Goal: Transaction & Acquisition: Purchase product/service

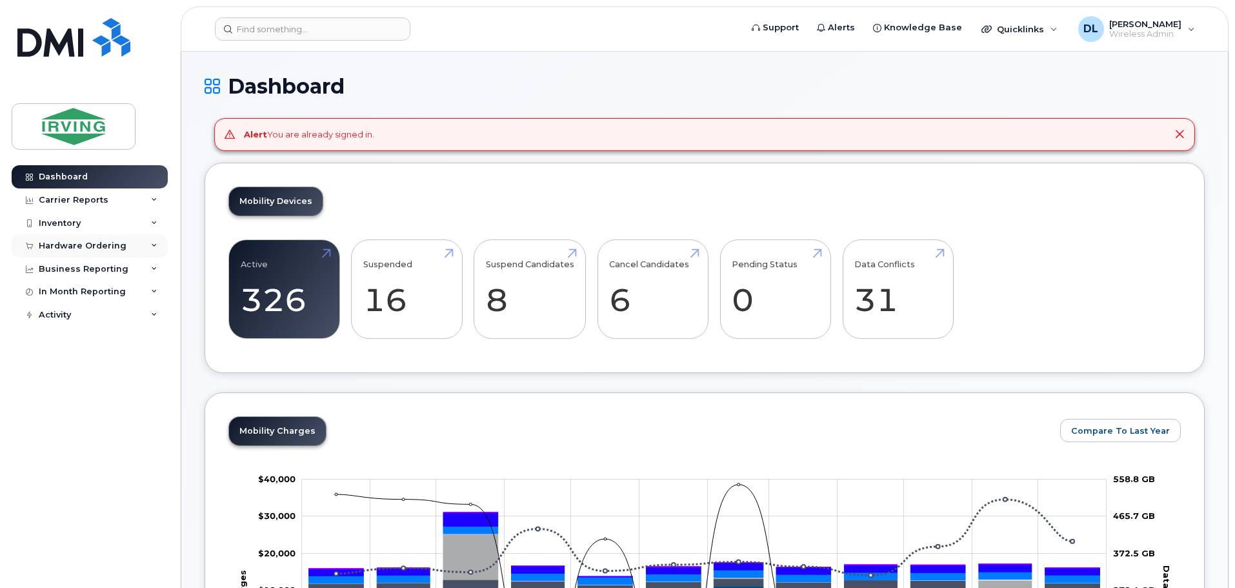
click at [97, 248] on div "Hardware Ordering" at bounding box center [83, 246] width 88 height 10
click at [64, 286] on link "Orders" at bounding box center [101, 294] width 134 height 25
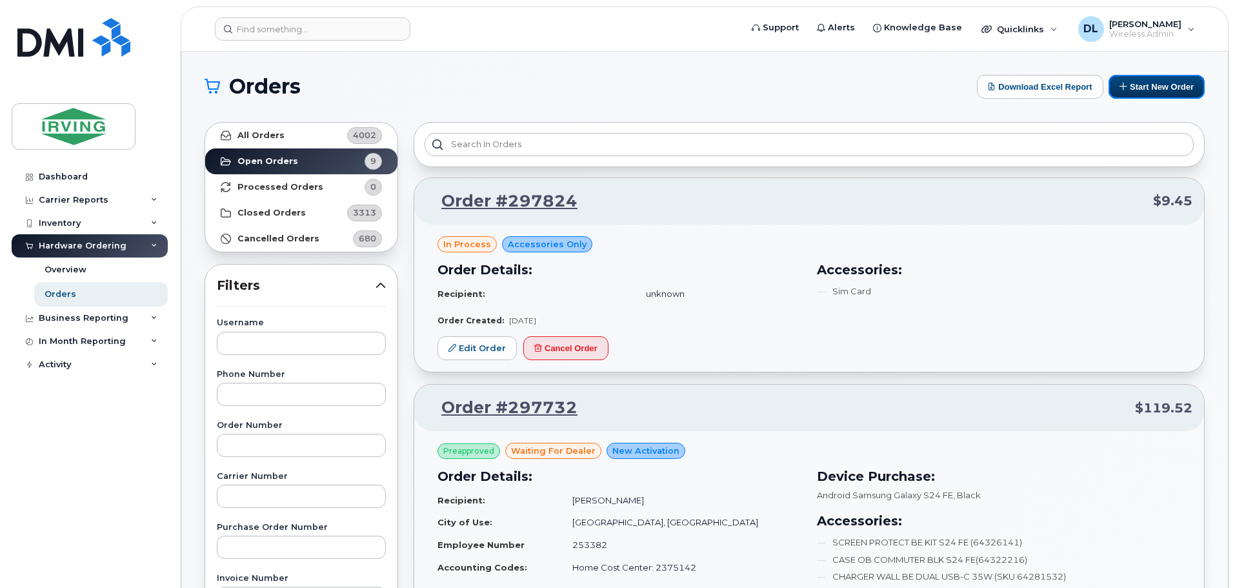
drag, startPoint x: 1126, startPoint y: 88, endPoint x: 844, endPoint y: 228, distance: 314.8
click at [1125, 88] on icon at bounding box center [1123, 86] width 8 height 8
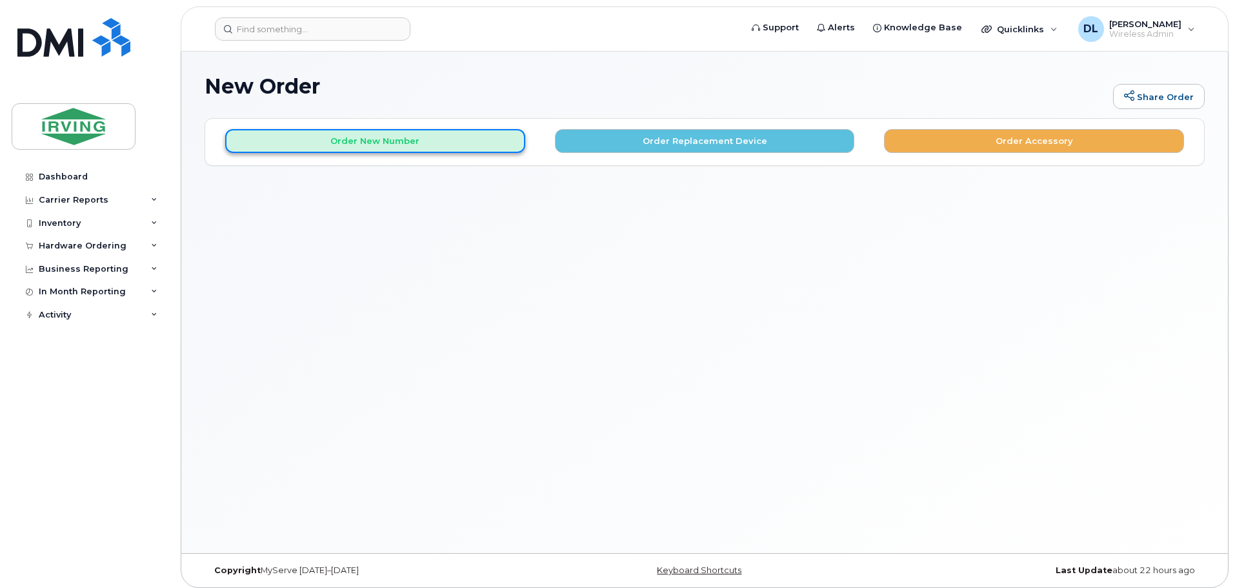
click at [403, 146] on button "Order New Number" at bounding box center [375, 141] width 300 height 24
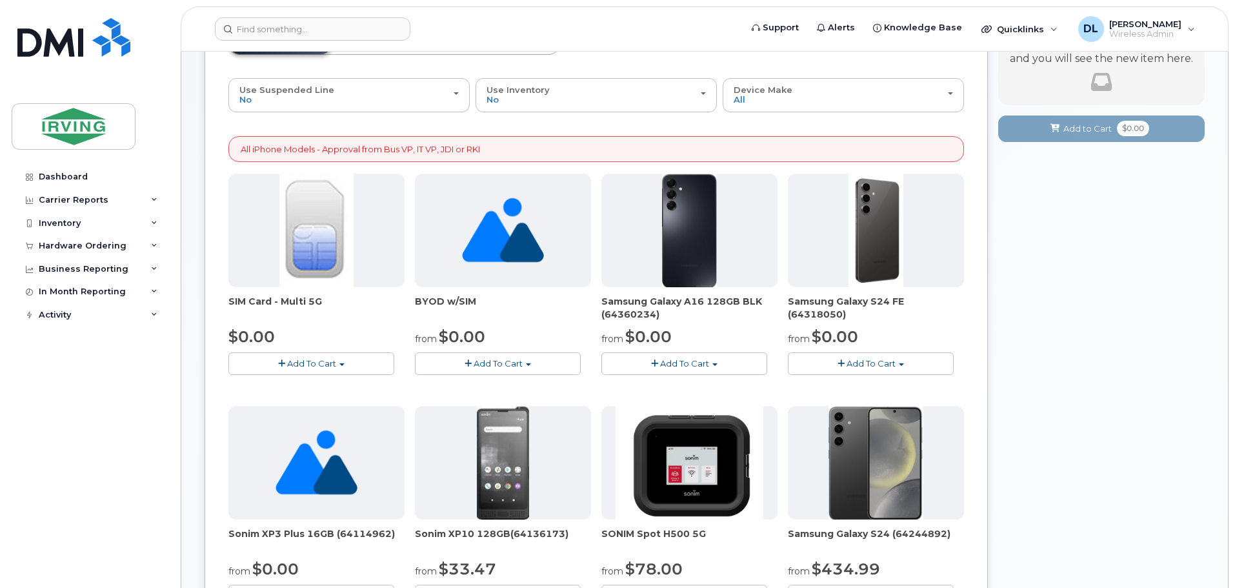
scroll to position [129, 0]
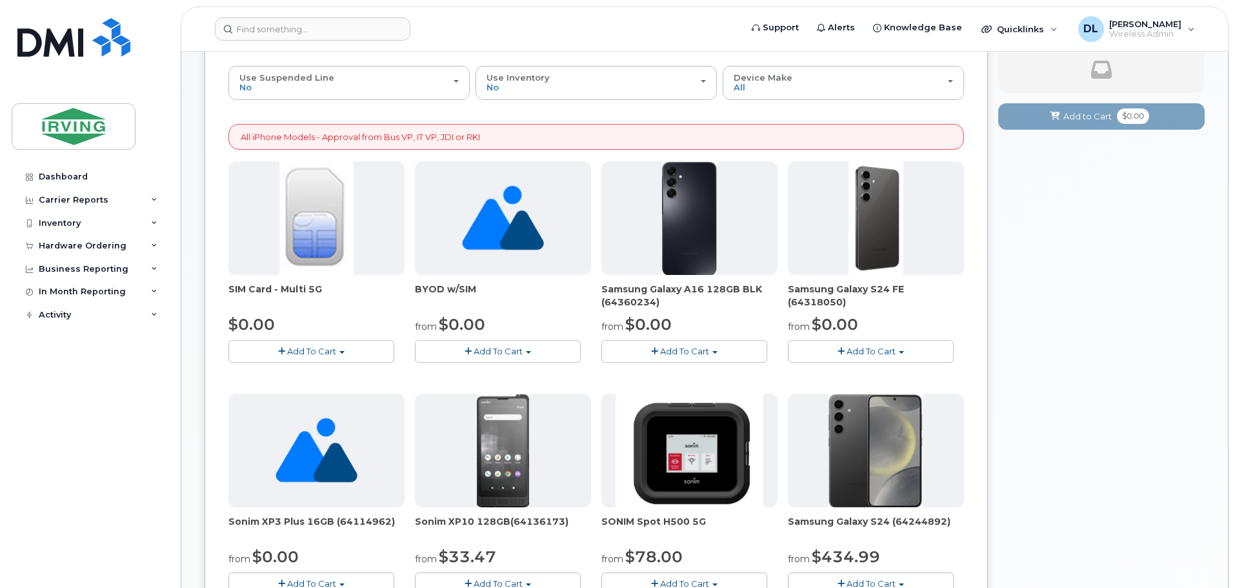
click at [910, 352] on button "Add To Cart" at bounding box center [871, 351] width 166 height 23
click at [940, 375] on link "$0.00 - 3 year term - voice & data plan (128GB)" at bounding box center [903, 375] width 224 height 16
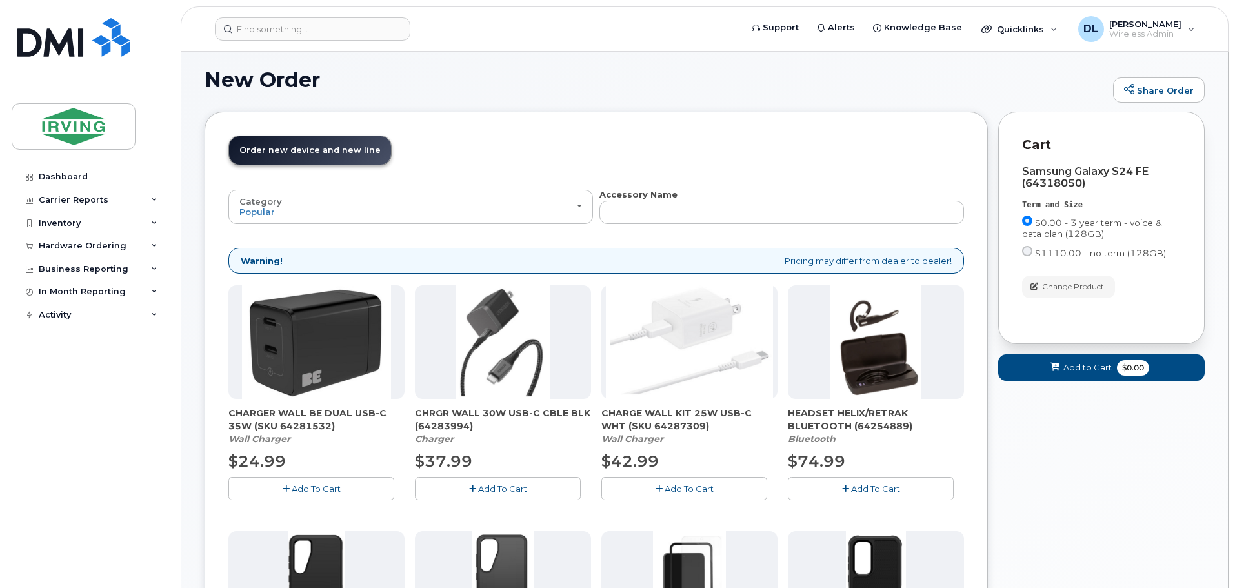
scroll to position [7, 0]
click at [518, 485] on span "Add To Cart" at bounding box center [502, 488] width 49 height 10
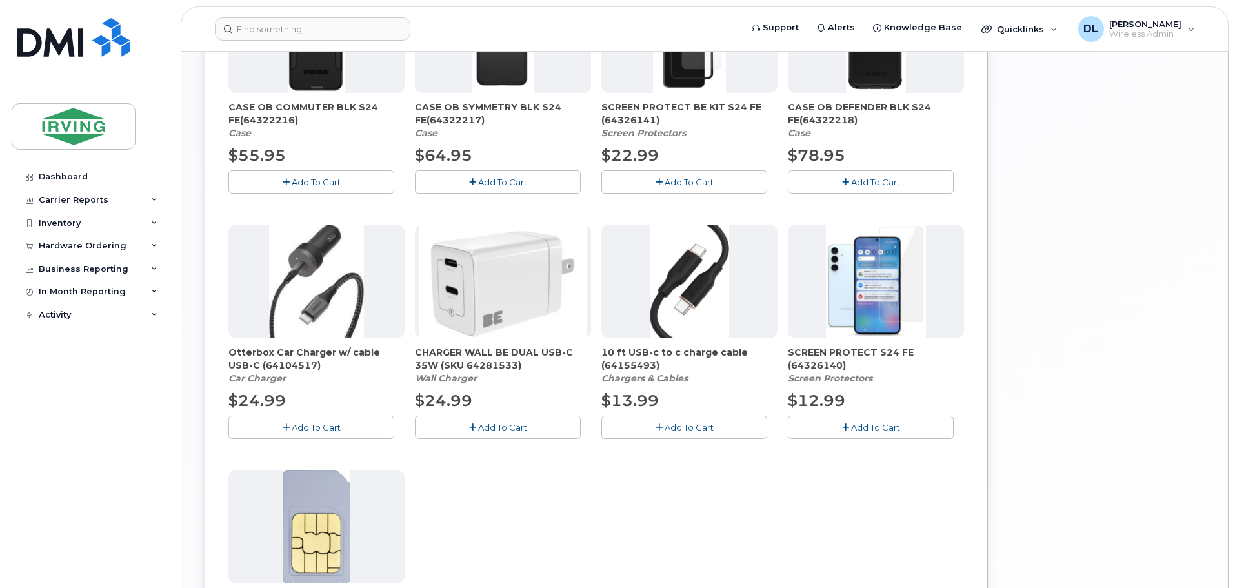
scroll to position [588, 0]
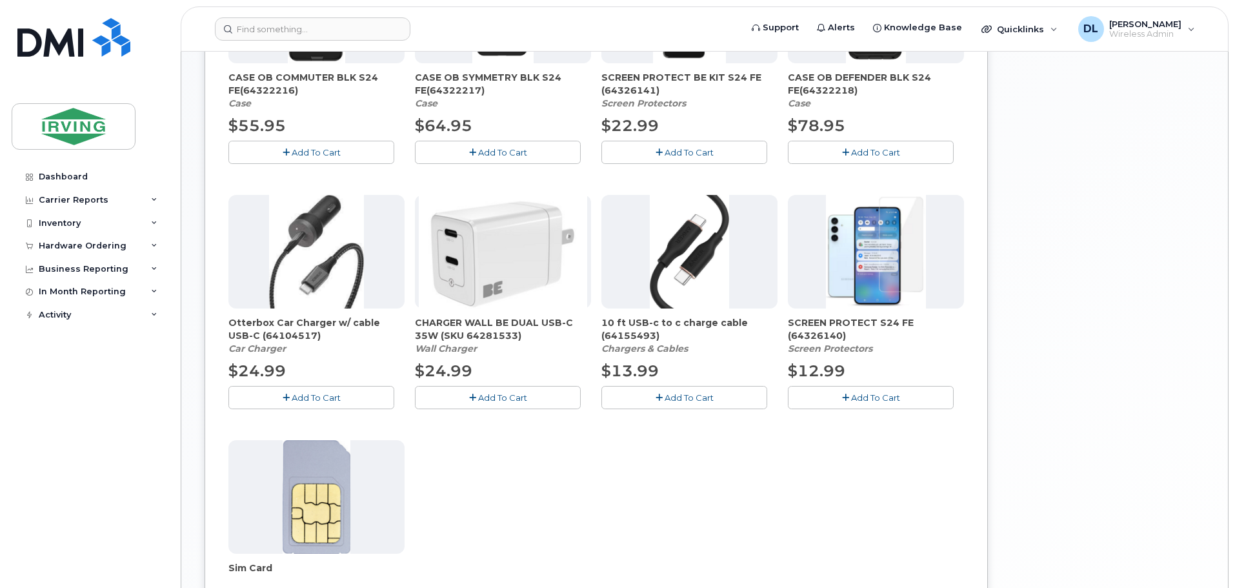
click at [869, 406] on button "Add To Cart" at bounding box center [871, 397] width 166 height 23
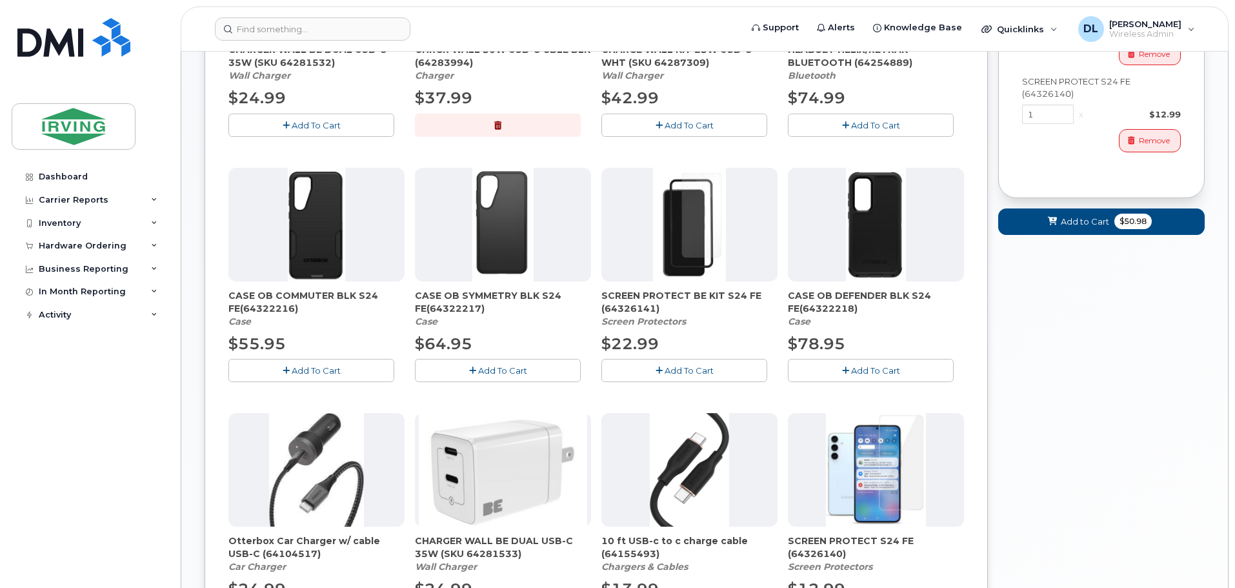
scroll to position [265, 0]
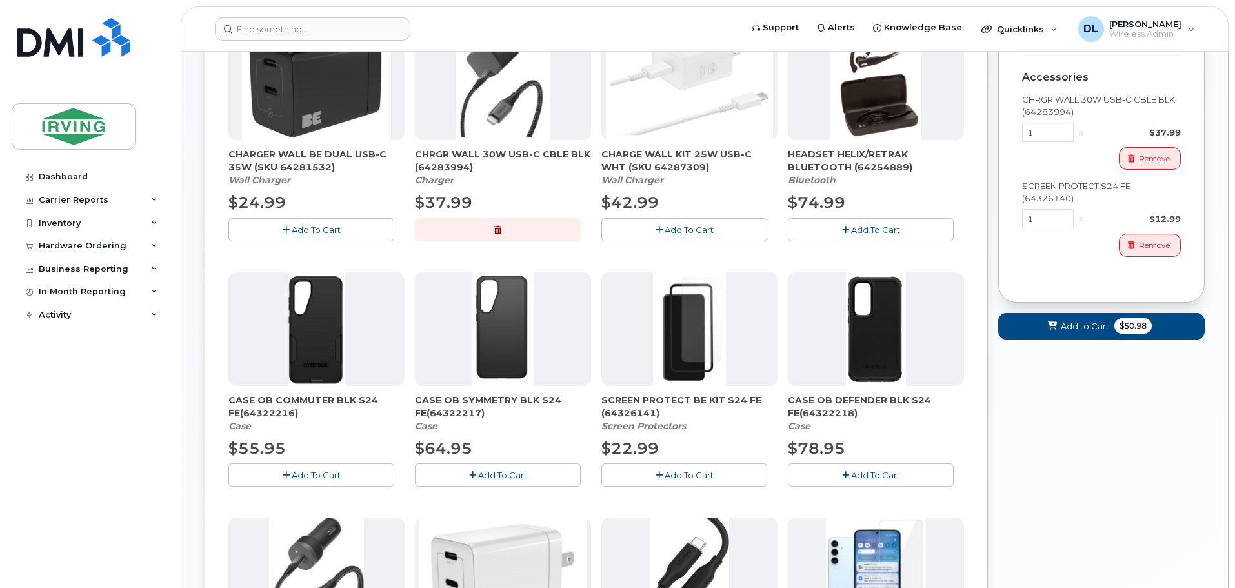
click at [491, 477] on span "Add To Cart" at bounding box center [502, 475] width 49 height 10
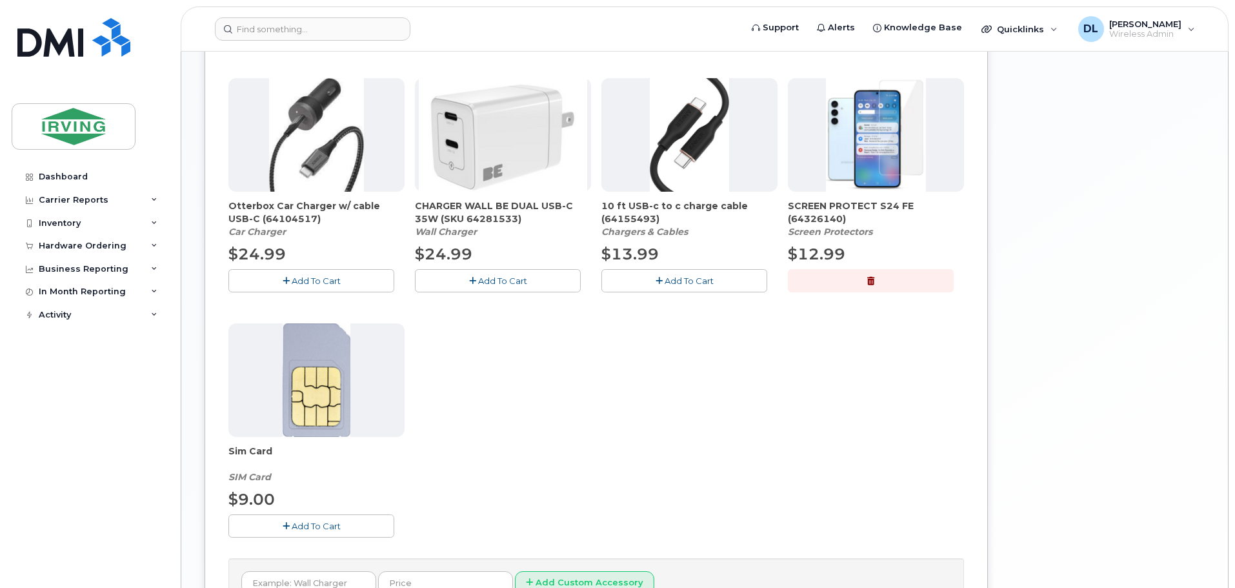
scroll to position [394, 0]
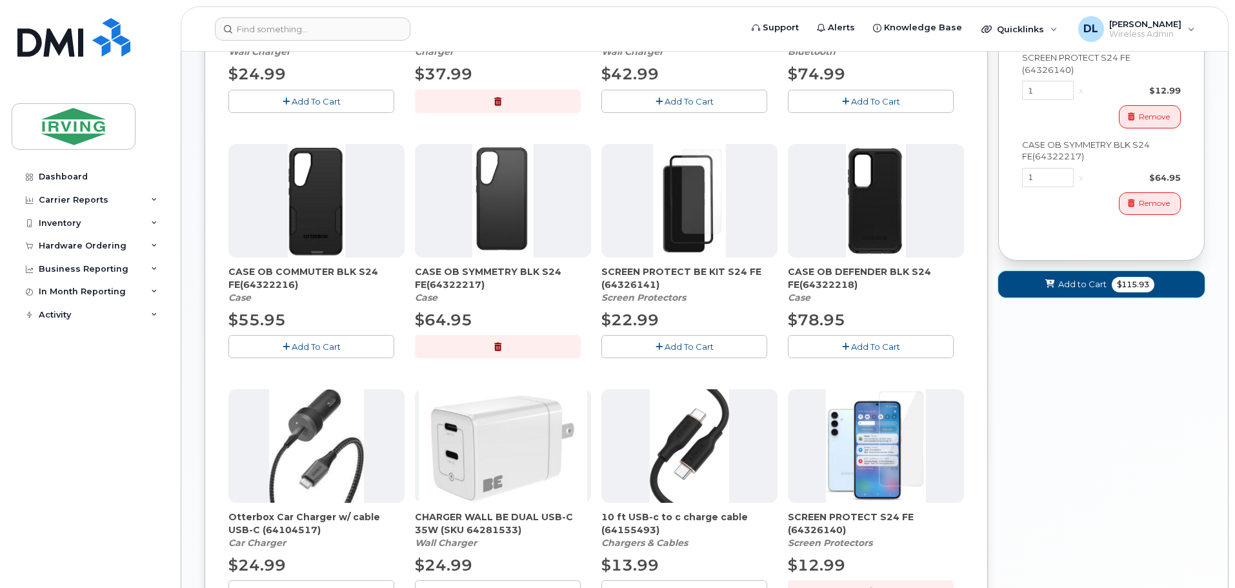
click at [1067, 288] on span "Add to Cart" at bounding box center [1082, 284] width 48 height 12
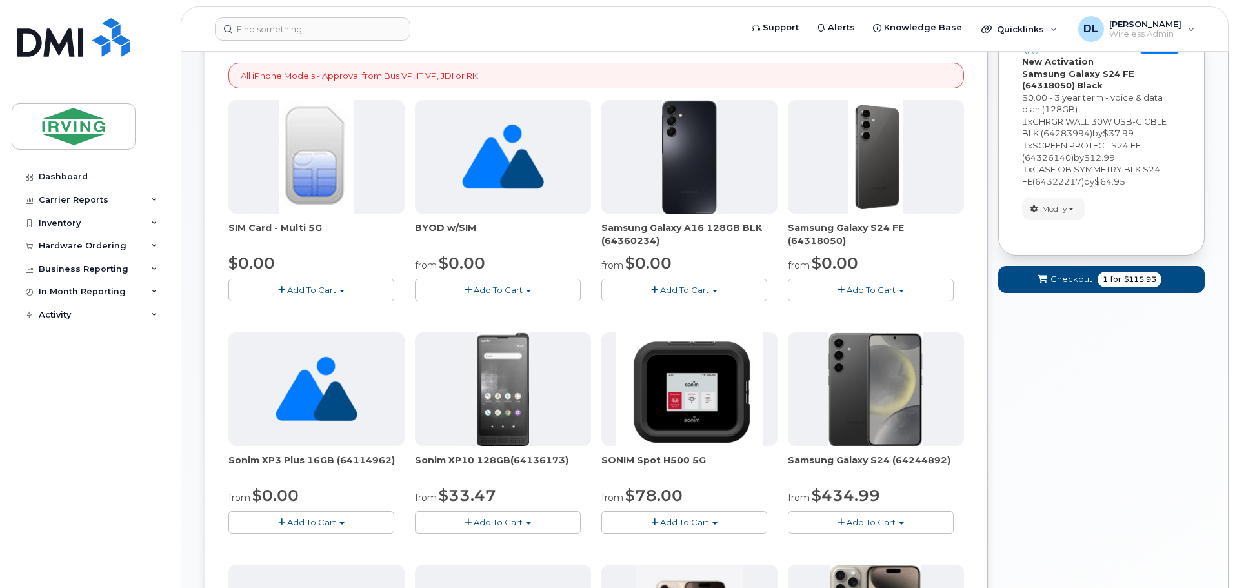
scroll to position [126, 0]
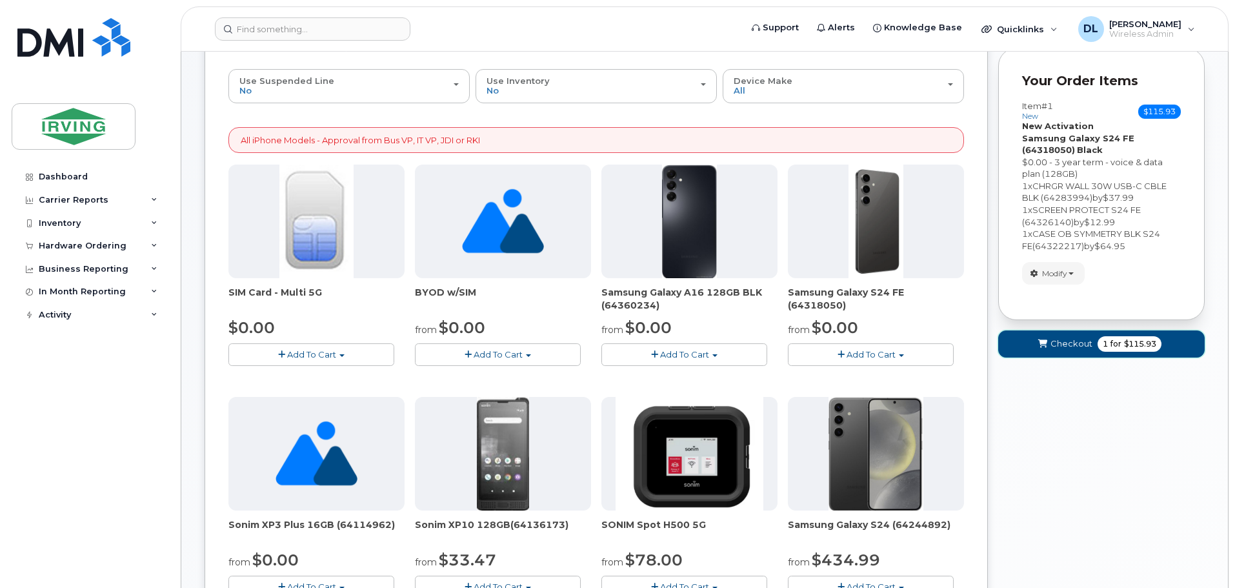
click at [1114, 340] on span "for" at bounding box center [1116, 344] width 16 height 12
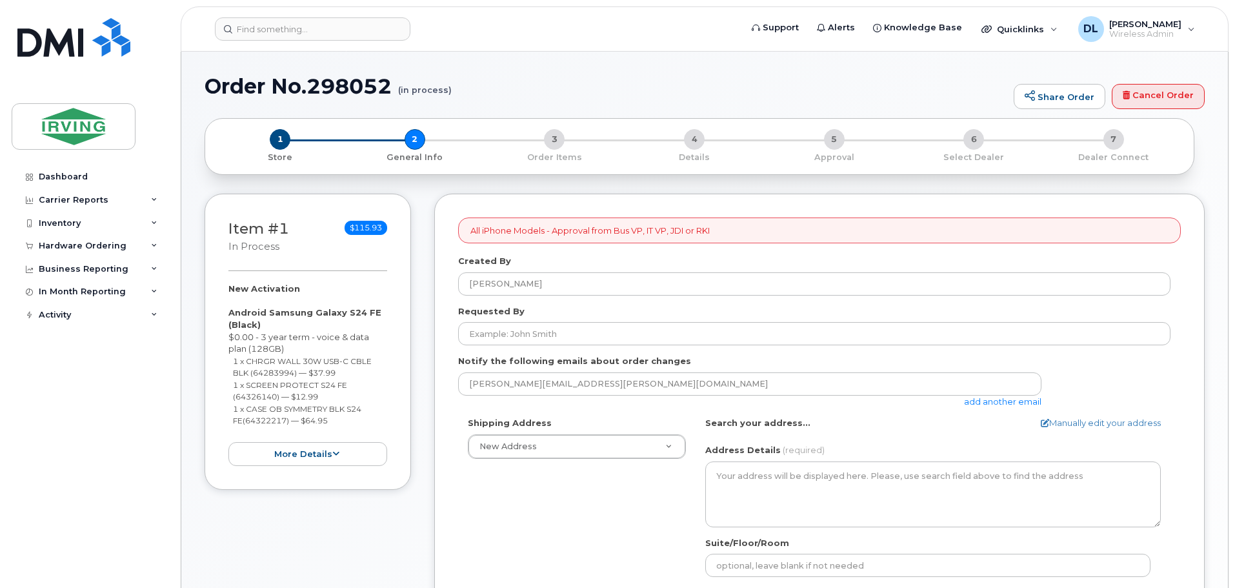
select select
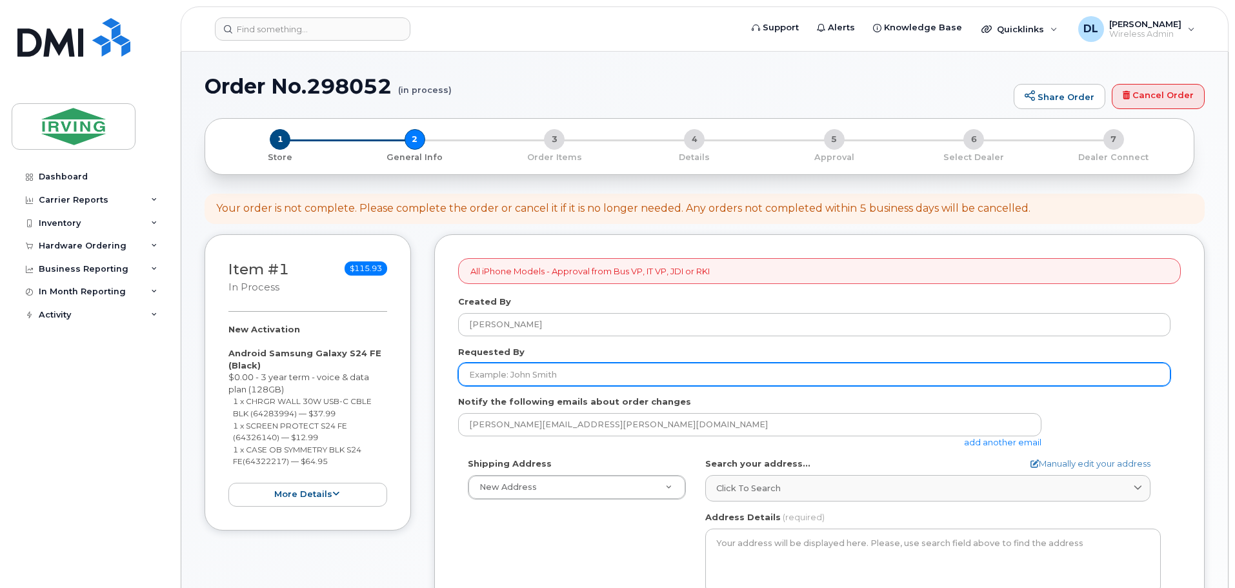
click at [668, 369] on input "Requested By" at bounding box center [814, 374] width 712 height 23
type input "[PERSON_NAME]"
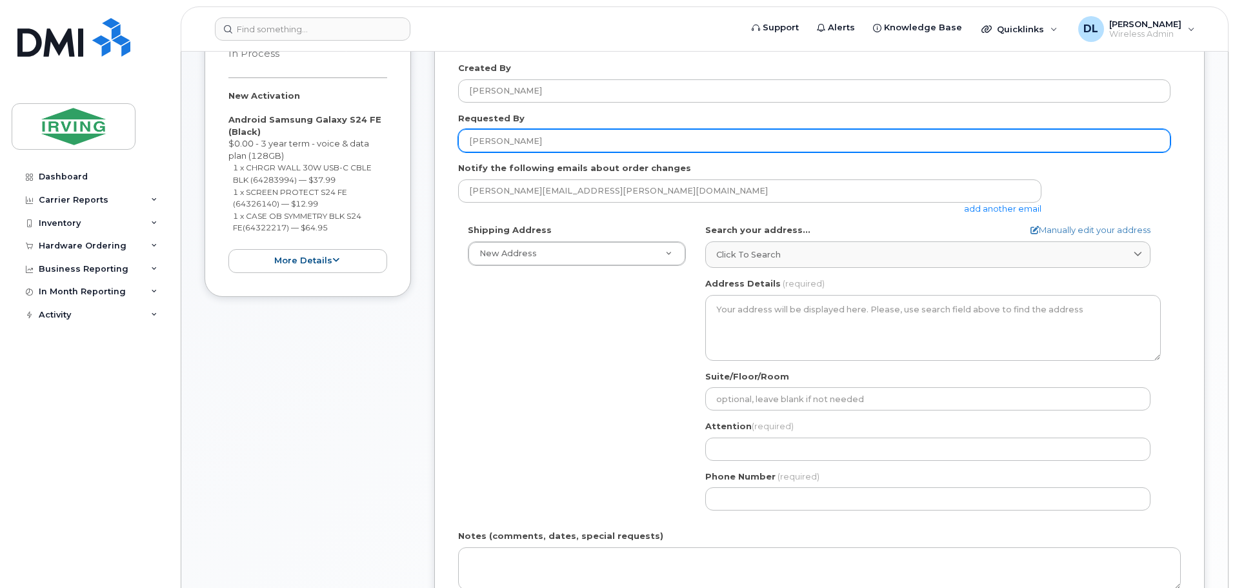
scroll to position [258, 0]
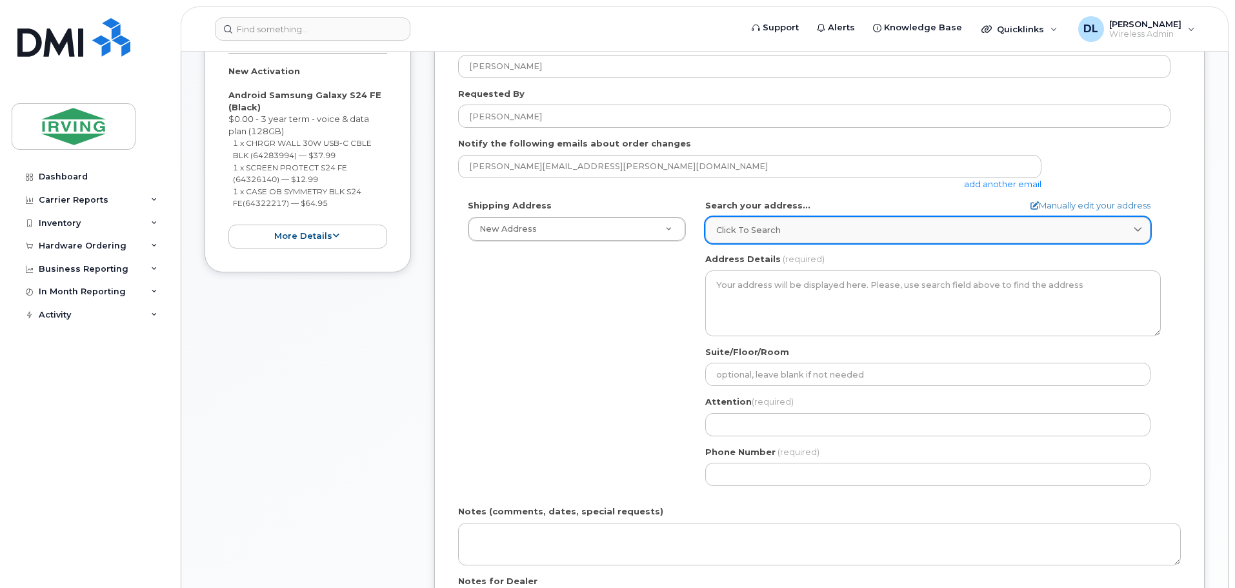
click at [1006, 229] on div "Click to search" at bounding box center [927, 230] width 423 height 12
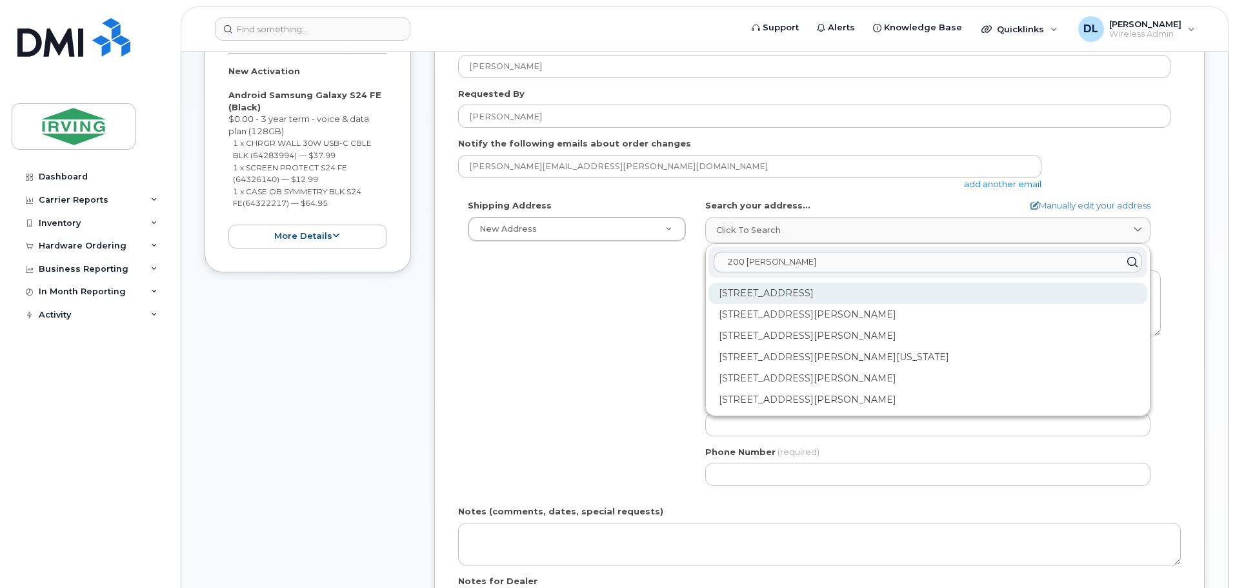
type input "200 harris"
click at [867, 301] on div "200 Harrisville Blvd Moncton NB E1H 3N5" at bounding box center [927, 293] width 439 height 21
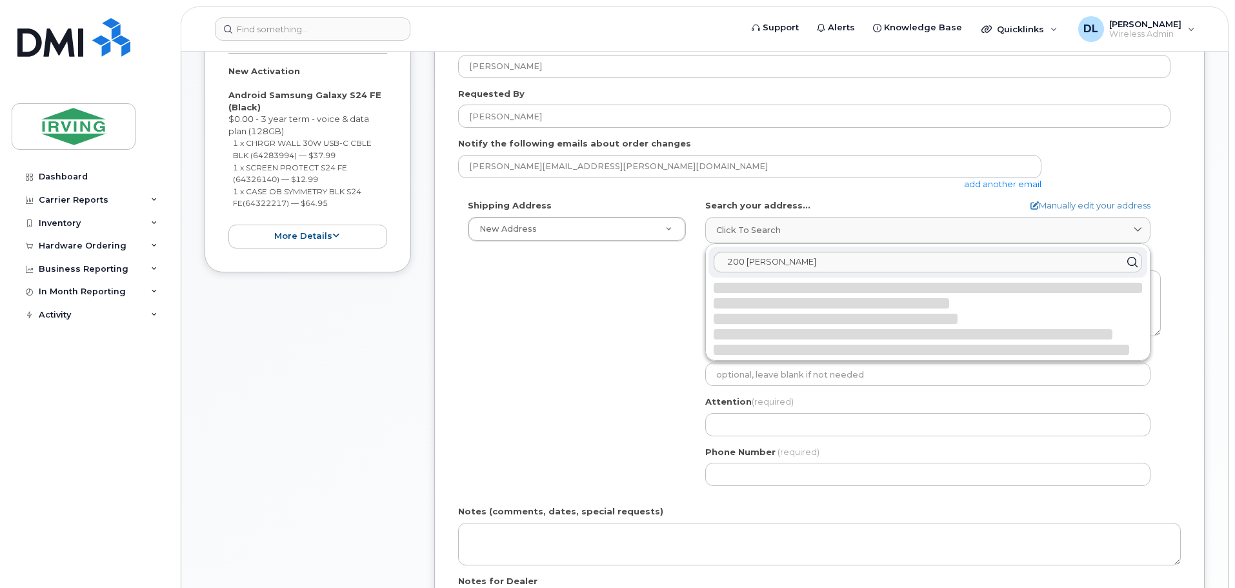
select select
type textarea "200 Harrisville Blvd MONCTON NB E1H 3N5 CANADA"
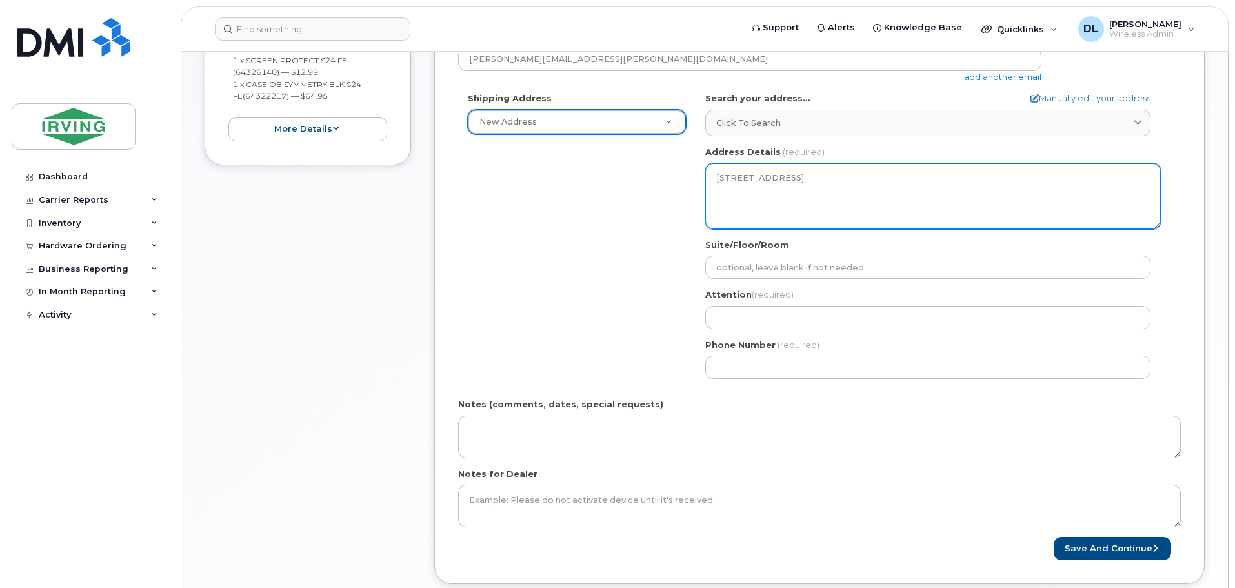
scroll to position [376, 0]
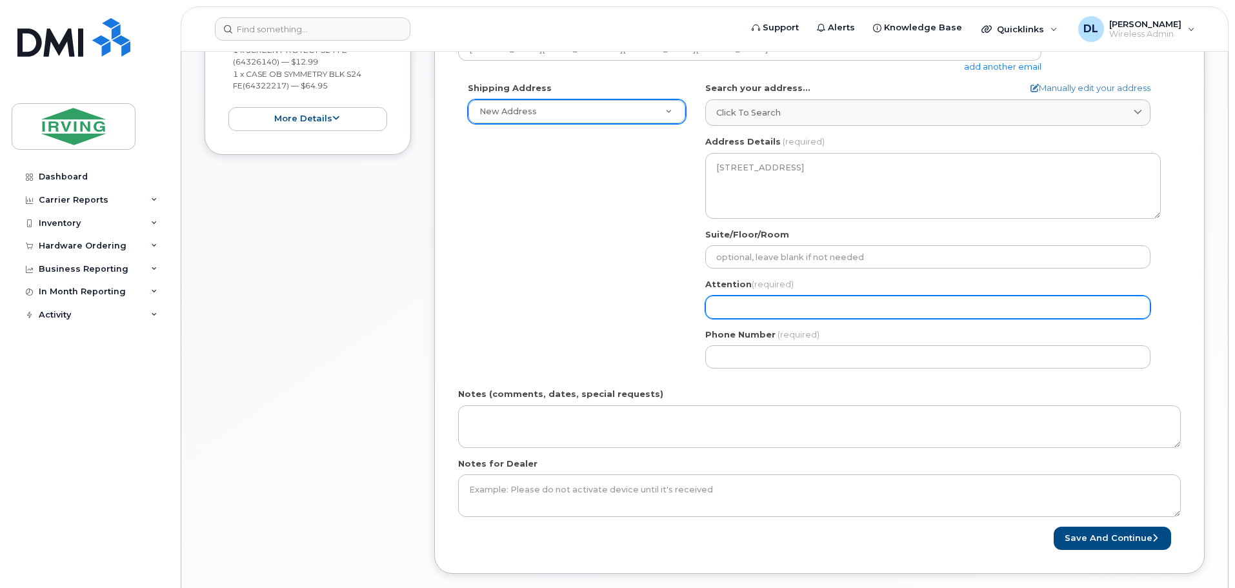
click at [870, 305] on input "Attention (required)" at bounding box center [927, 307] width 445 height 23
select select
type input "D"
select select
type input "Dr"
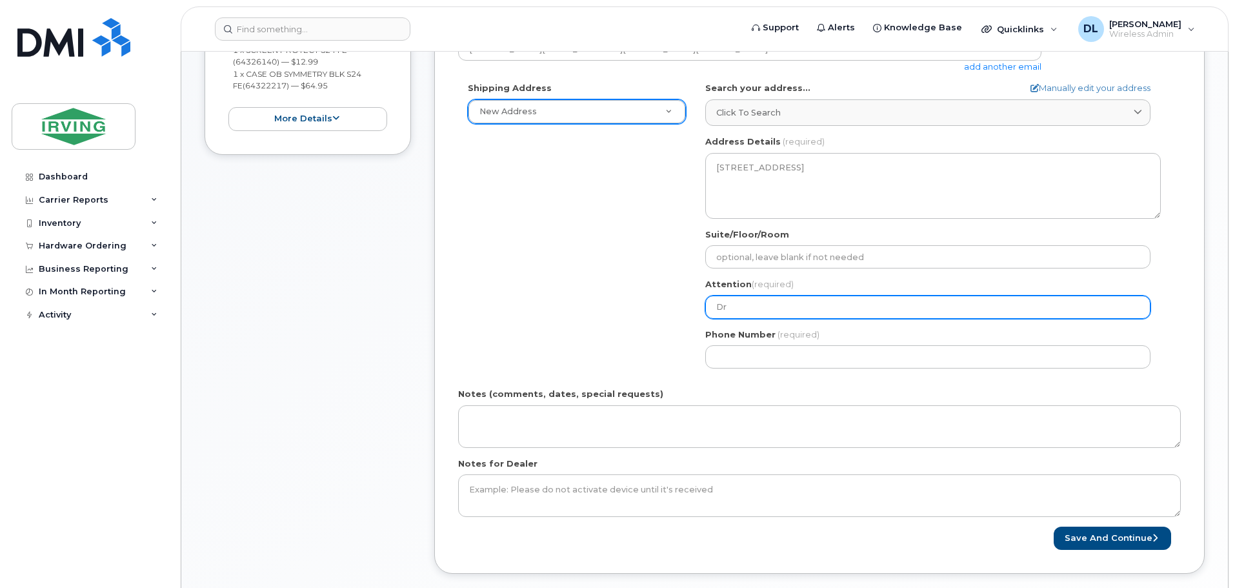
select select
type input "Dre"
select select
type input "Drew"
select select
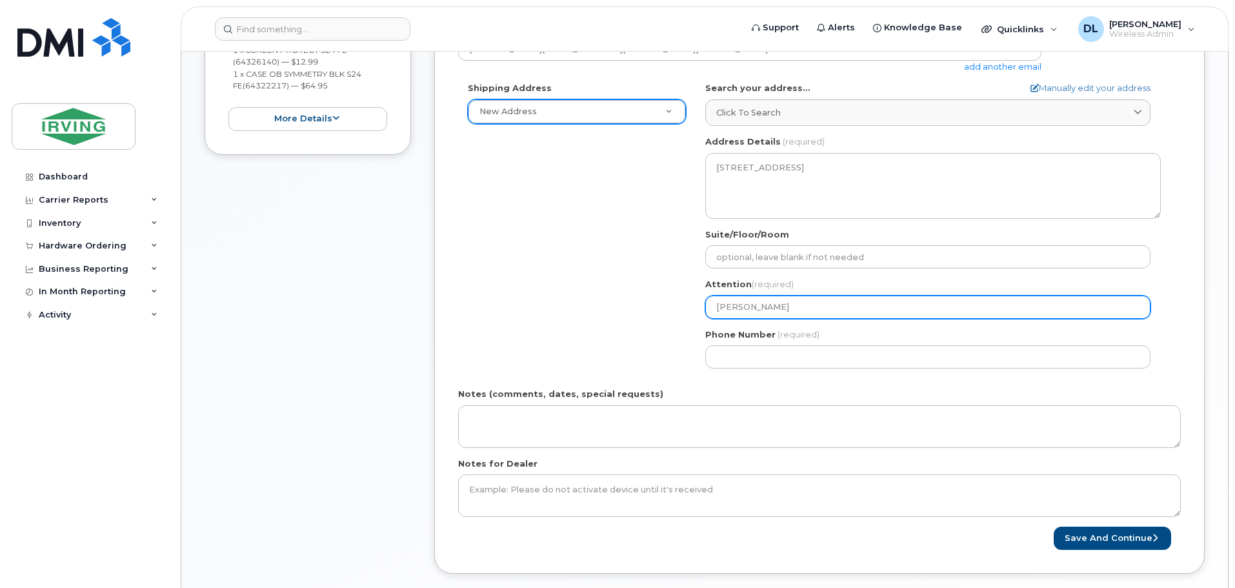
type input "Drew l"
select select
type input "Drew le"
select select
type input "Drew leB"
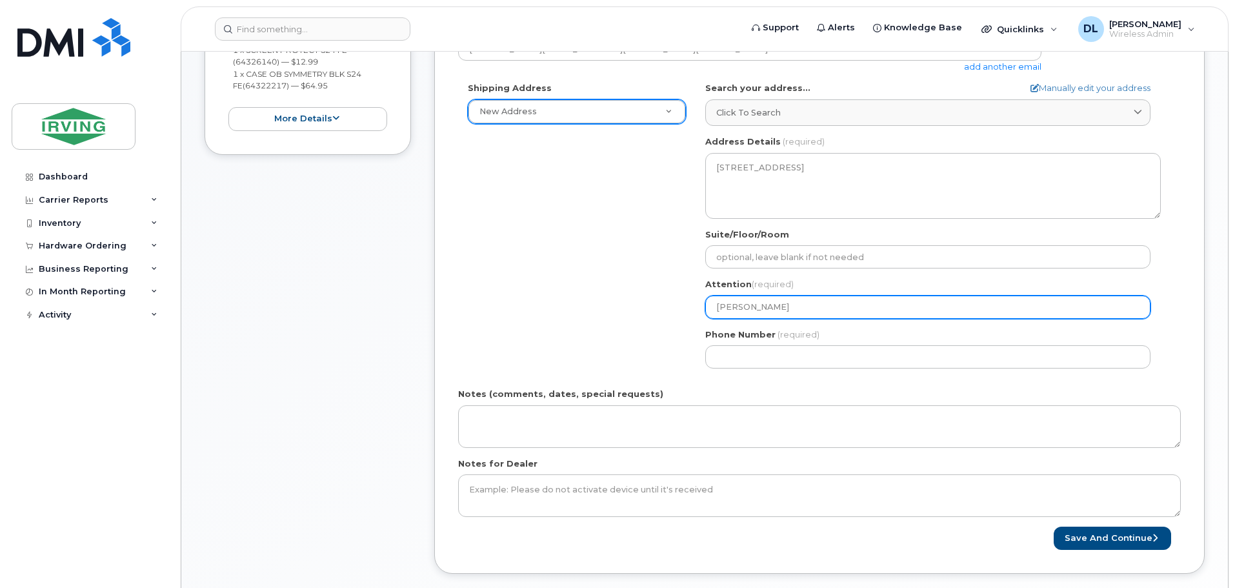
select select
type input "Drew leBl"
select select
type input "Drew leBla"
select select
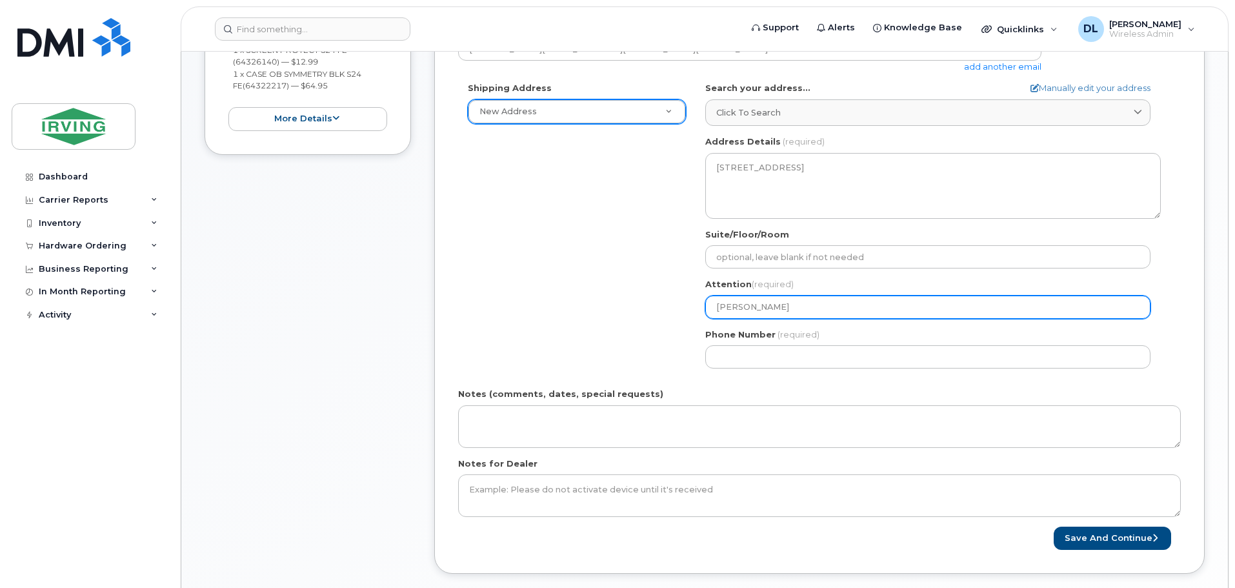
type input "Drew leBlan"
select select
type input "Drew leBla"
select select
type input "Drew leBl"
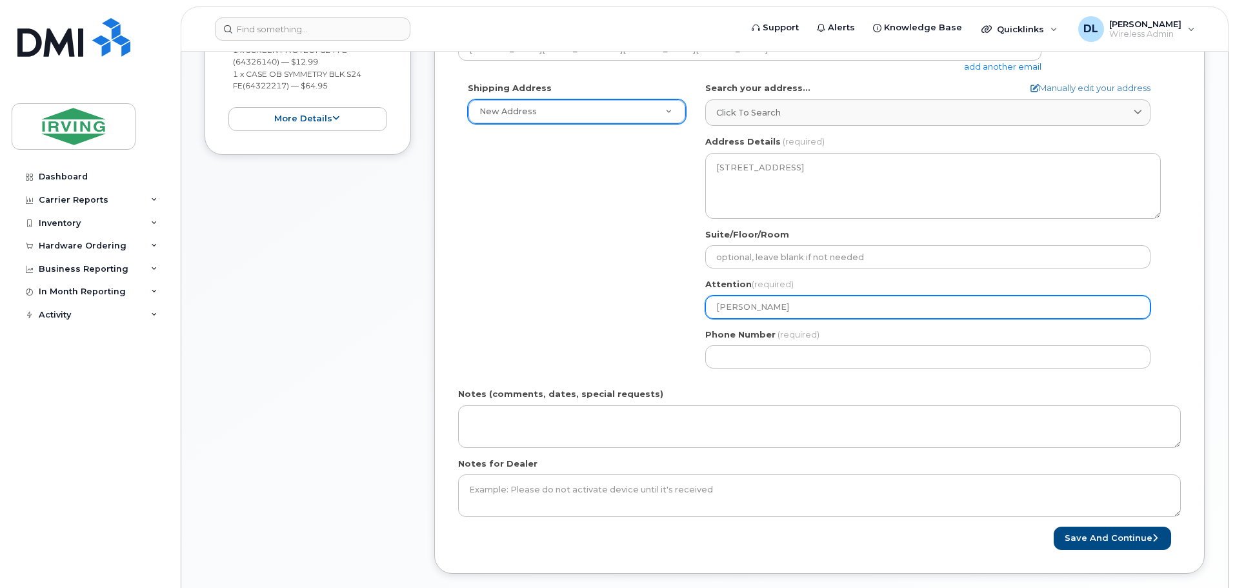
select select
type input "Drew leB"
select select
type input "Drew le"
select select
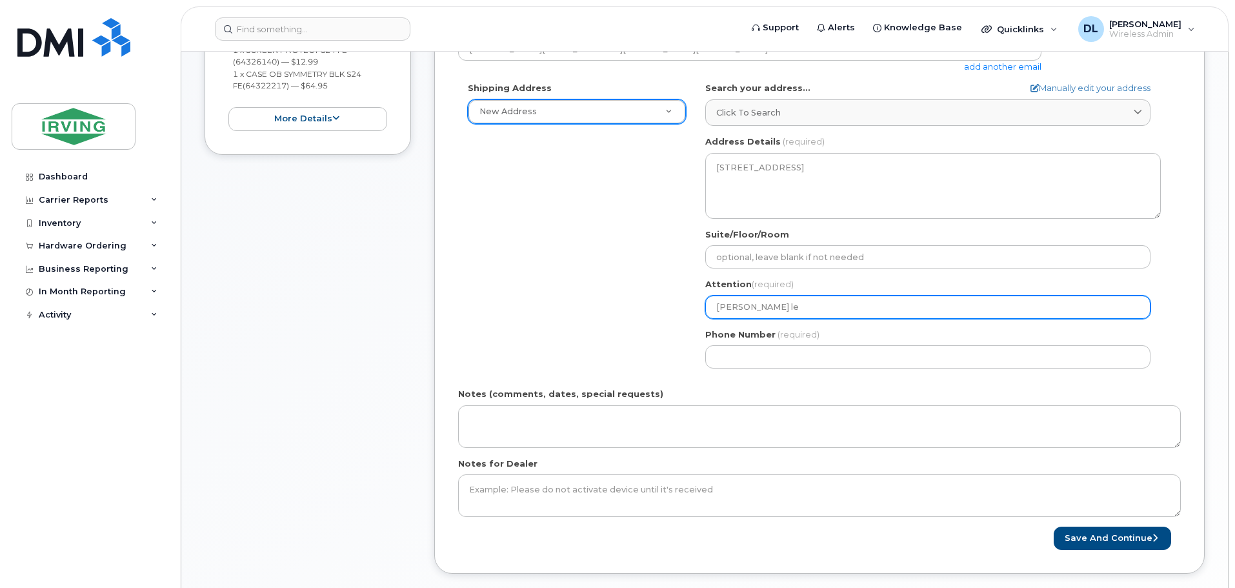
type input "Drew l"
select select
type input "Drew"
select select
type input "Drew l"
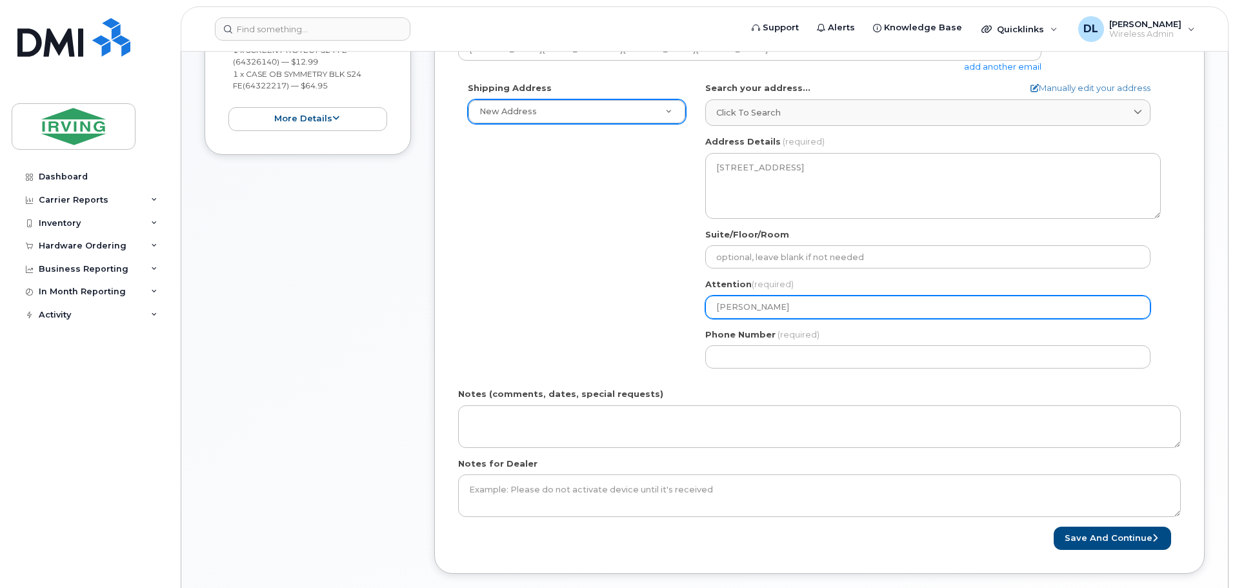
select select
type input "Drew le"
select select
type input "Drew leB"
select select
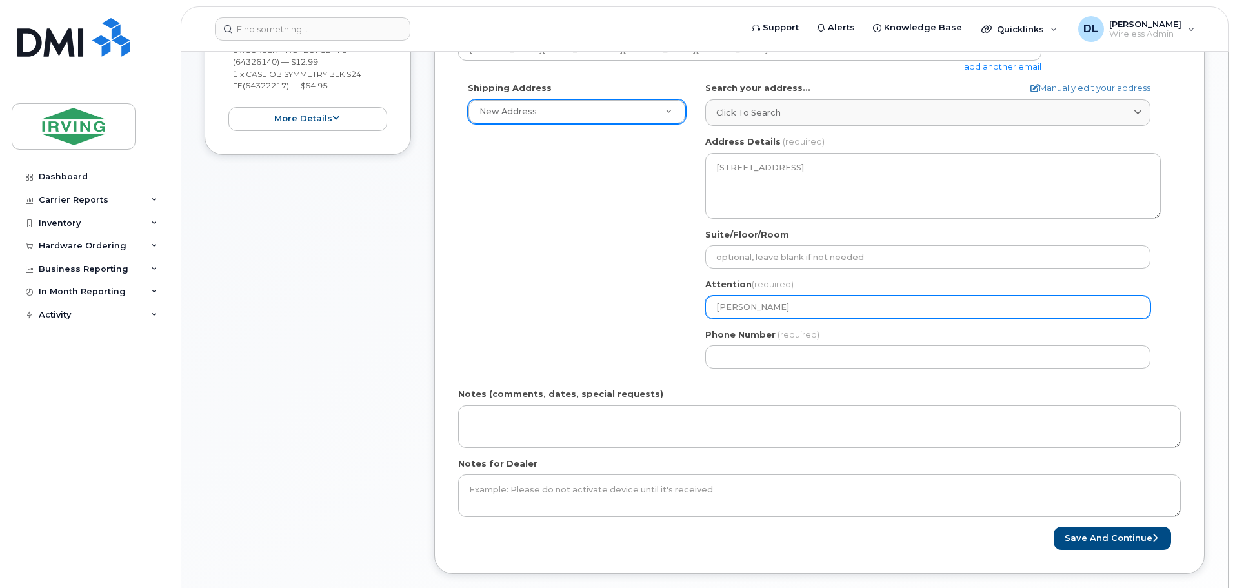
type input "Drew le"
select select
type input "Drew l"
select select
type input "Drew"
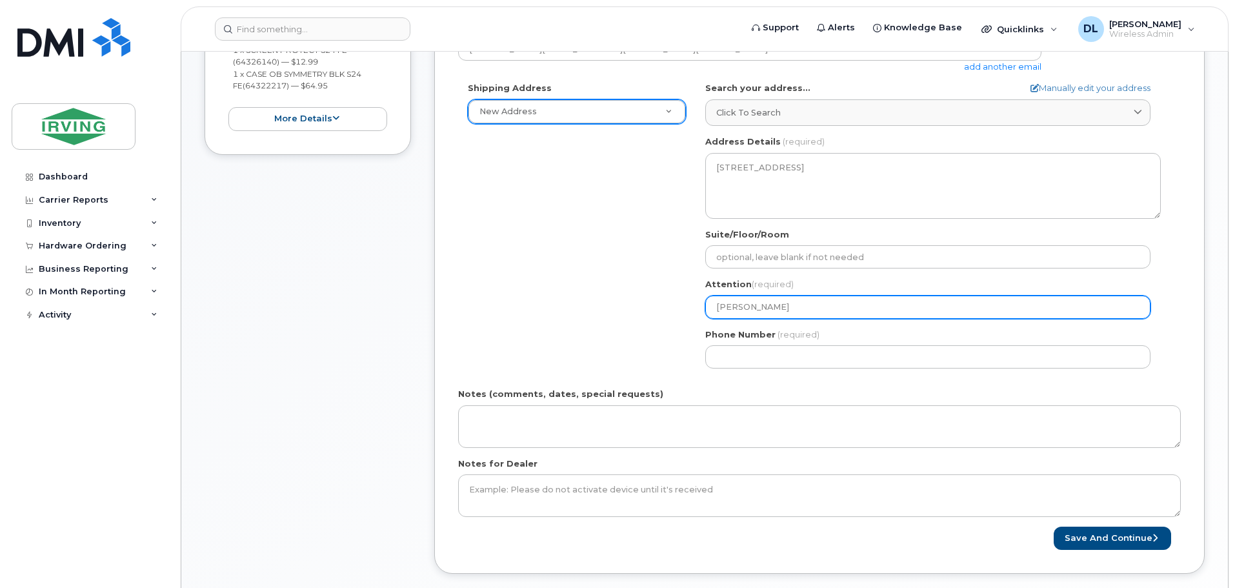
select select
type input "Drew L"
select select
type input "Drew Le"
select select
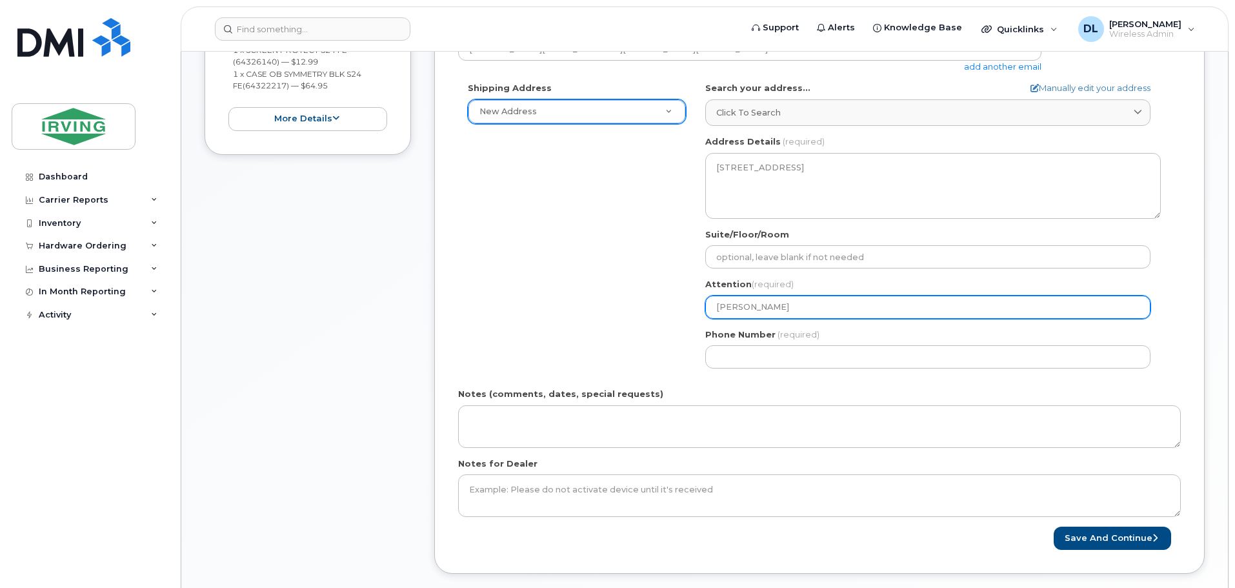
type input "Drew LeB"
select select
type input "Drew LeBl"
select select
type input "Drew LeBla"
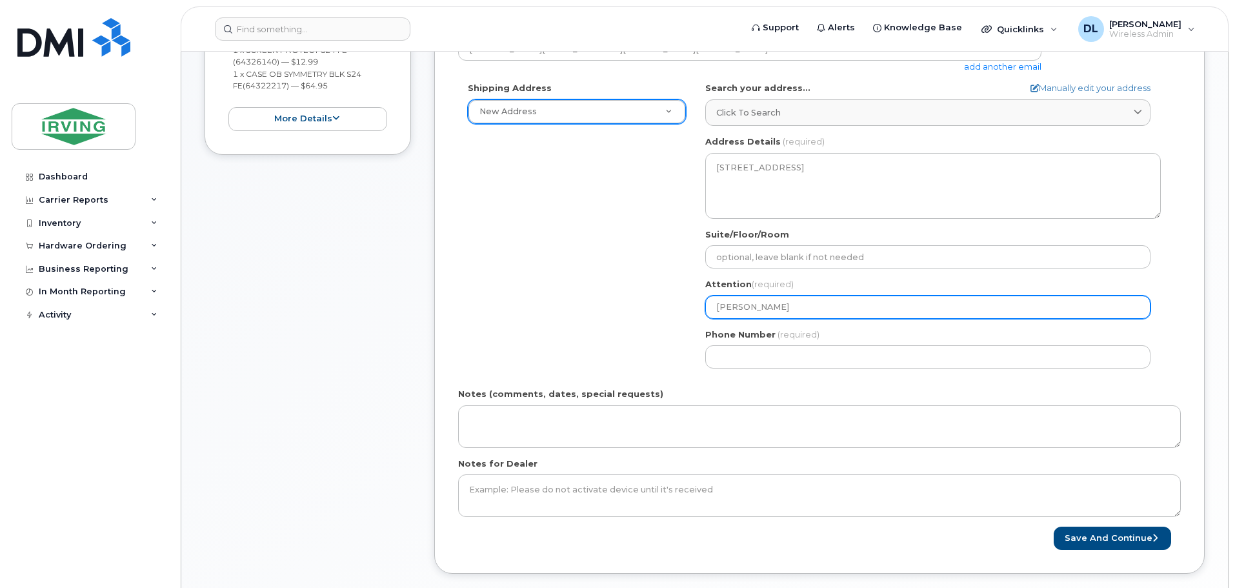
select select
type input "Drew LeBlan"
select select
type input "[PERSON_NAME]"
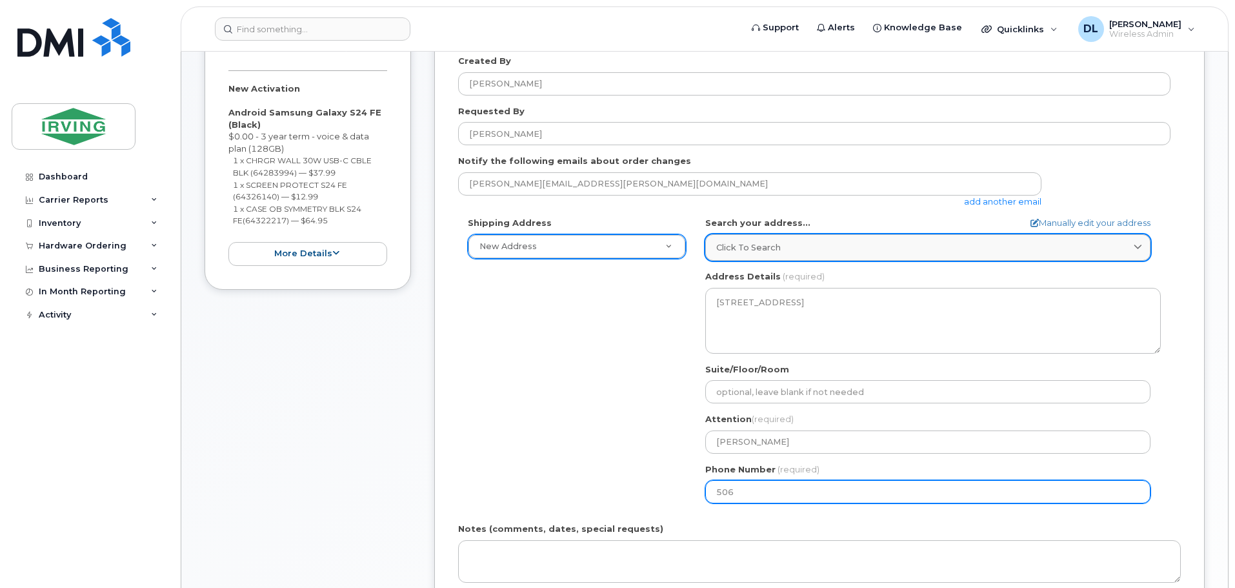
scroll to position [311, 0]
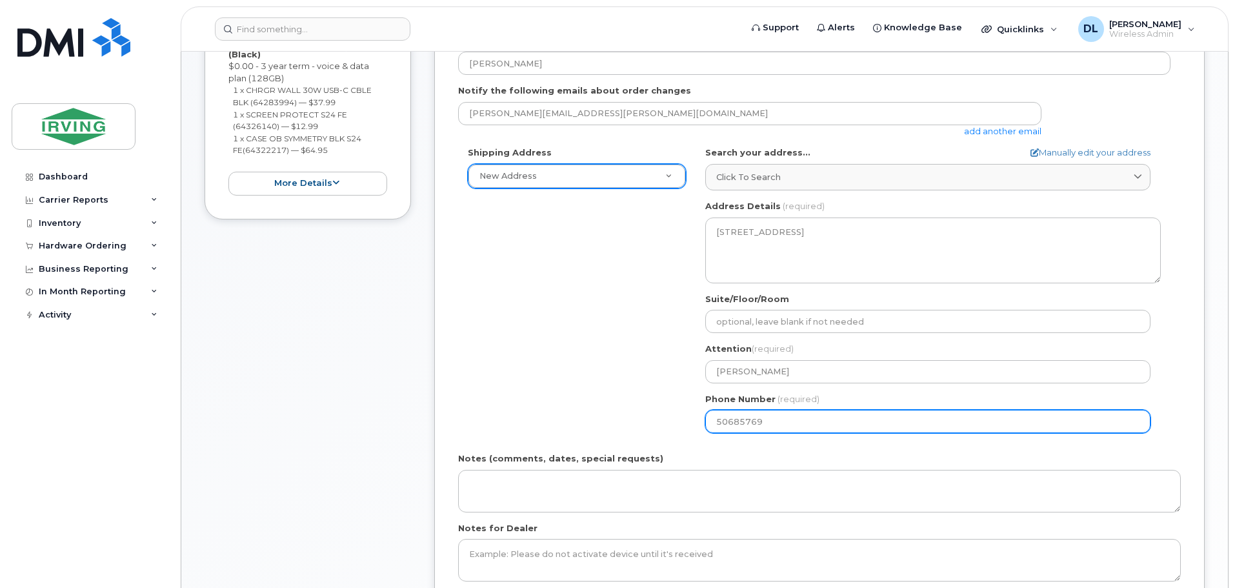
type input "506857692"
select select
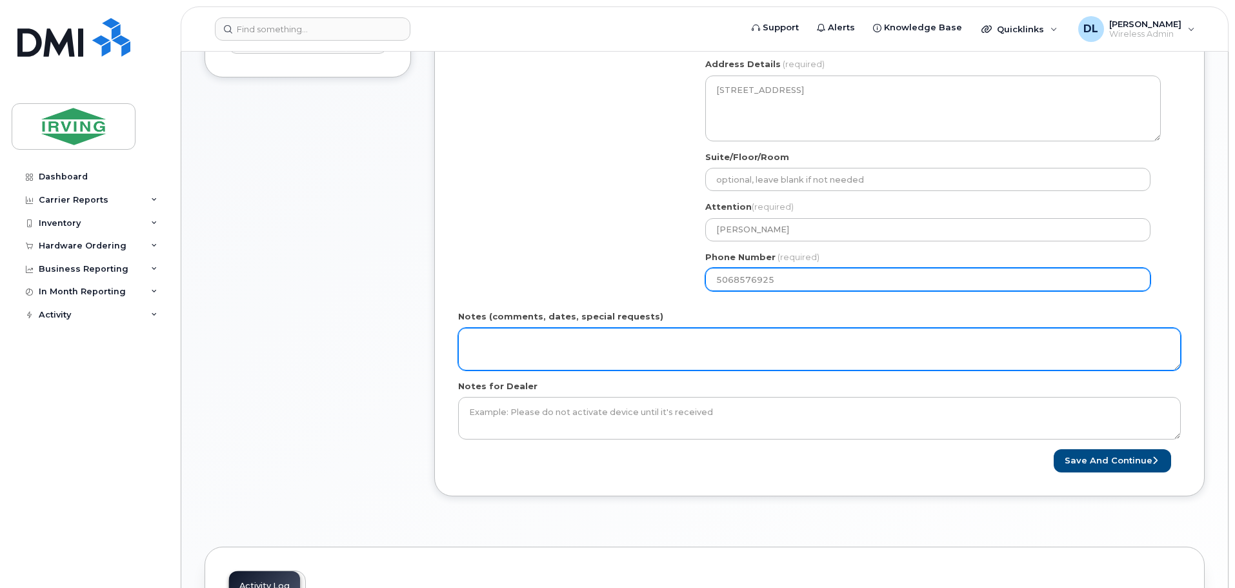
scroll to position [505, 0]
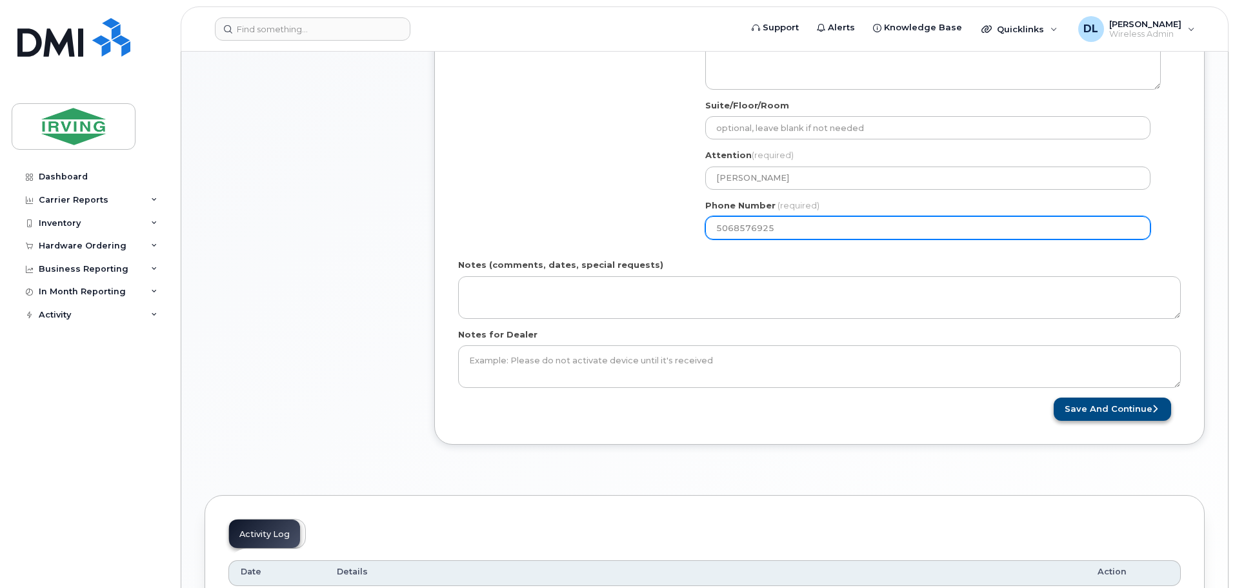
type input "5068576925"
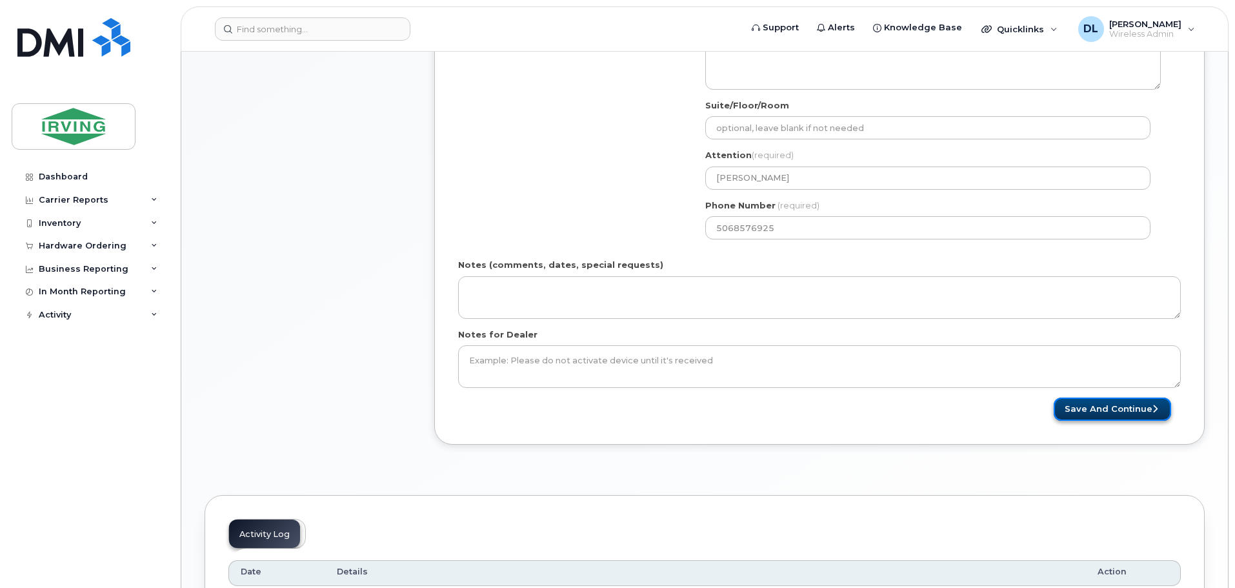
click at [1083, 403] on button "Save and Continue" at bounding box center [1112, 409] width 117 height 24
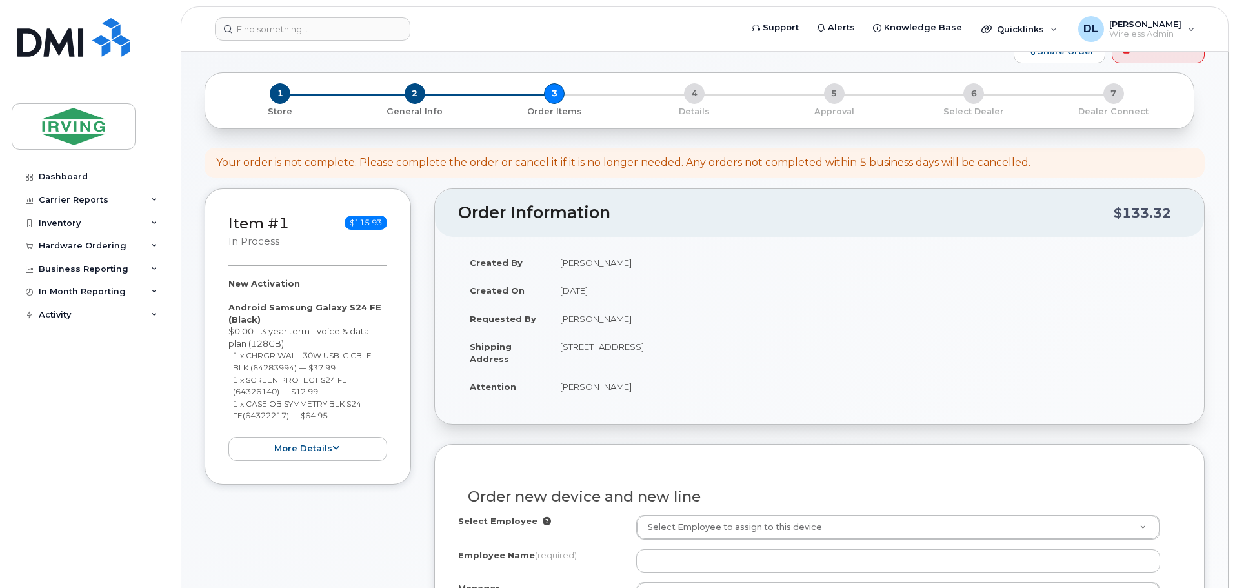
scroll to position [194, 0]
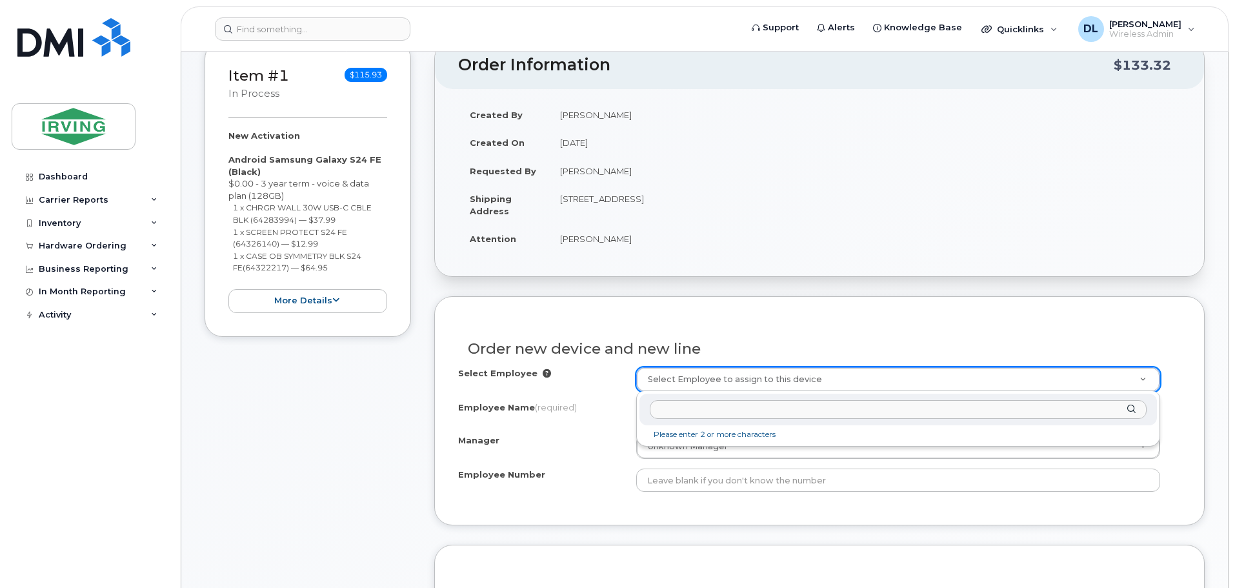
type input "s"
type input "\"
type input "k"
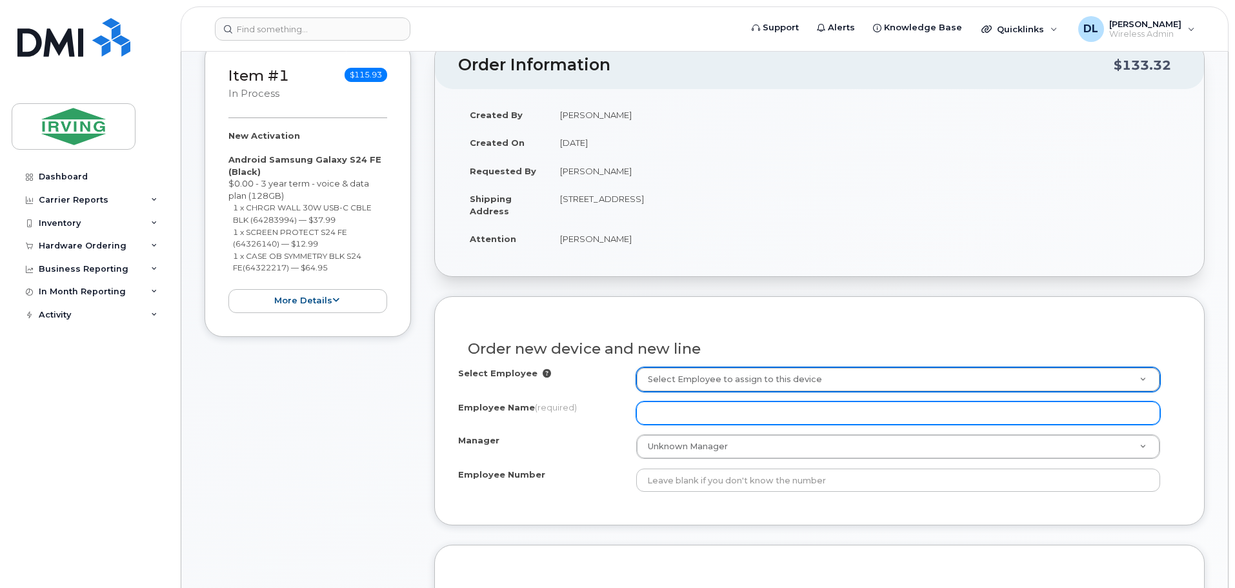
click at [655, 408] on input "Employee Name (required)" at bounding box center [898, 412] width 524 height 23
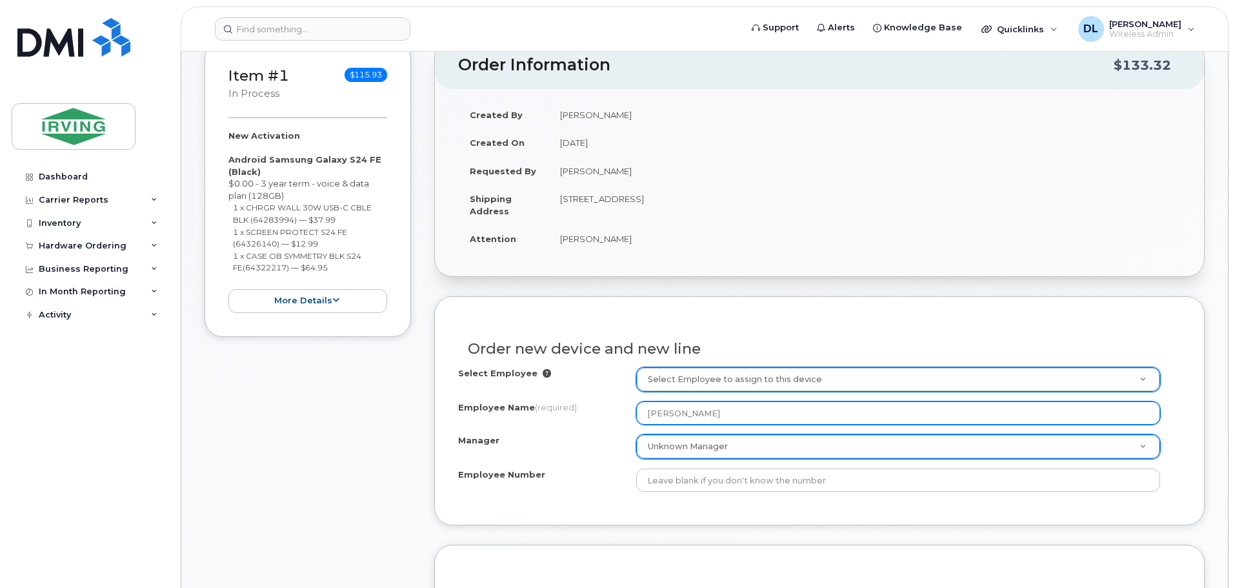
type input "Sepideh Kaviani"
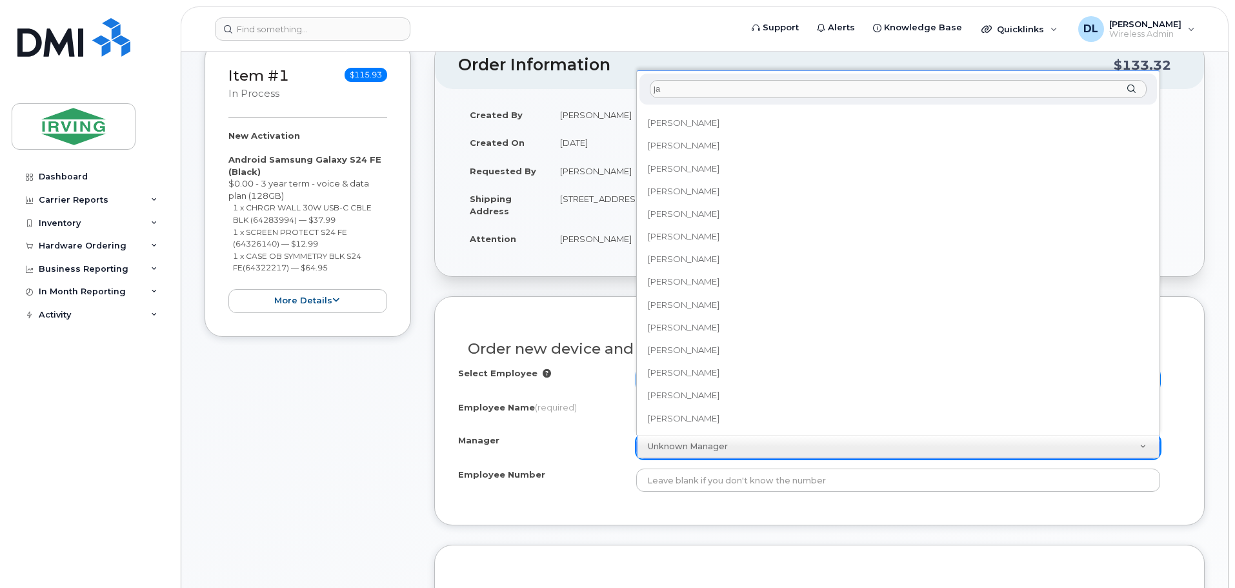
scroll to position [0, 0]
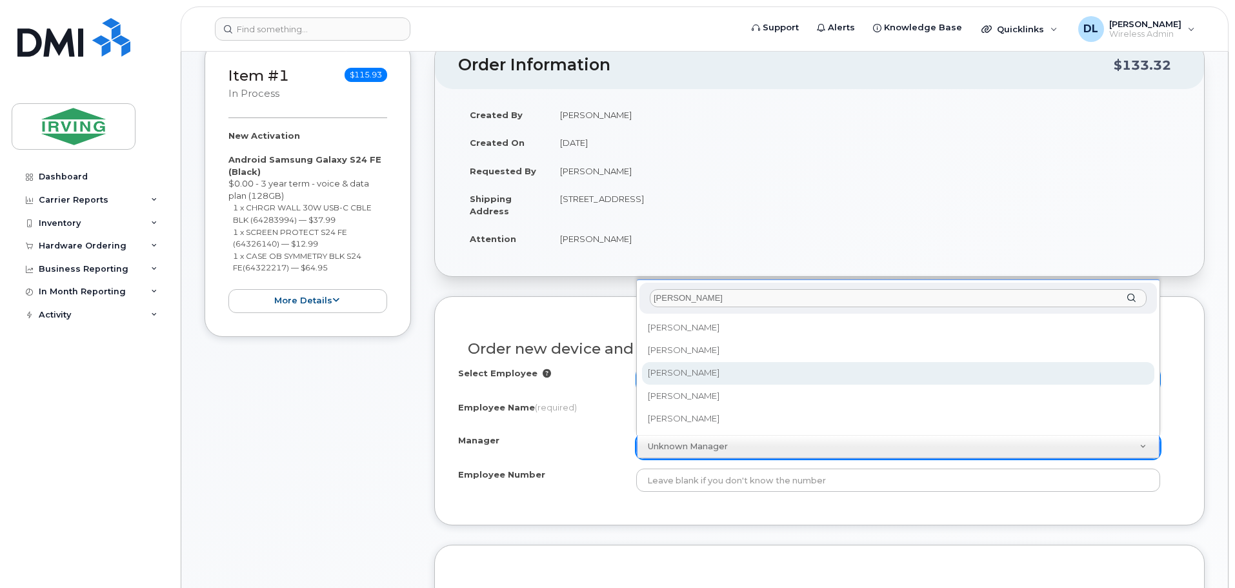
type input "jacques"
select select "1455277"
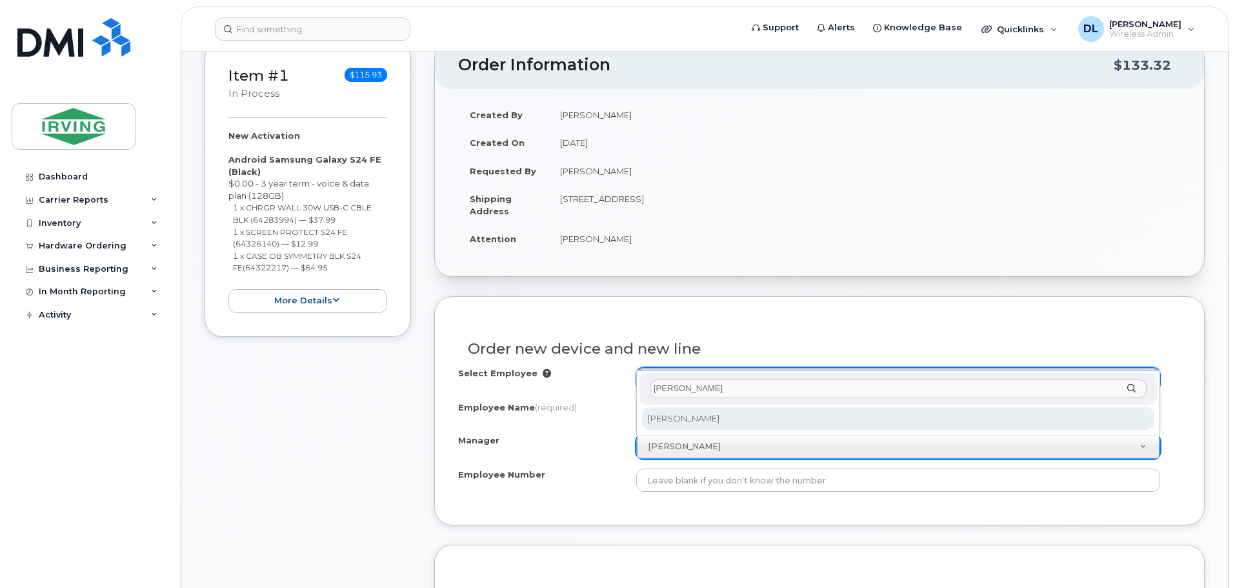
type input "samuel mi"
select select "1473438"
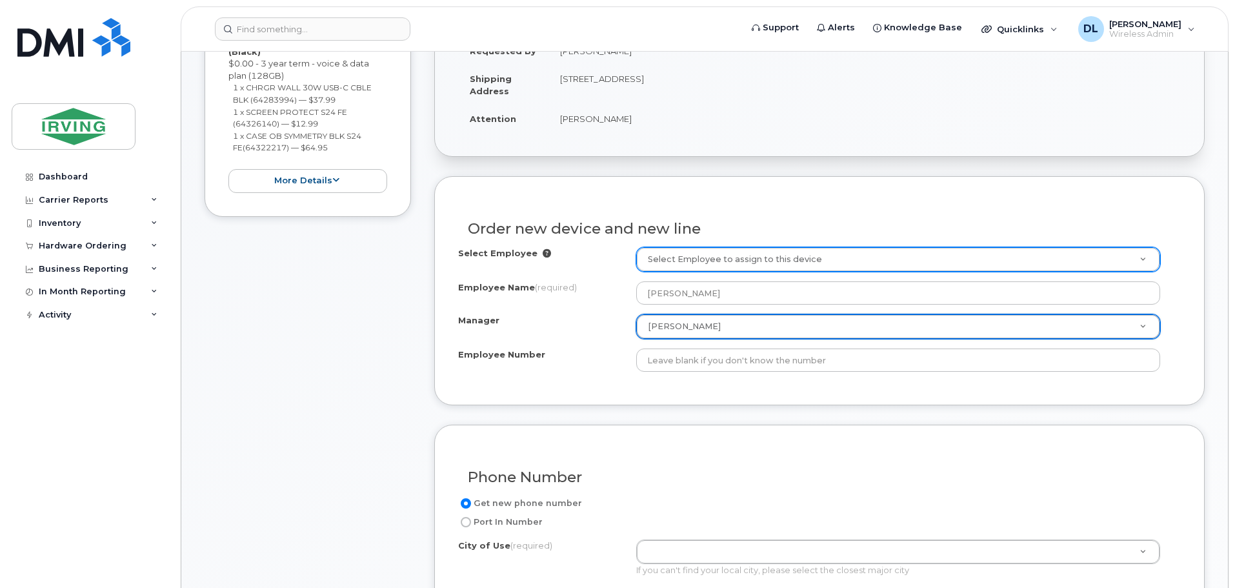
scroll to position [387, 0]
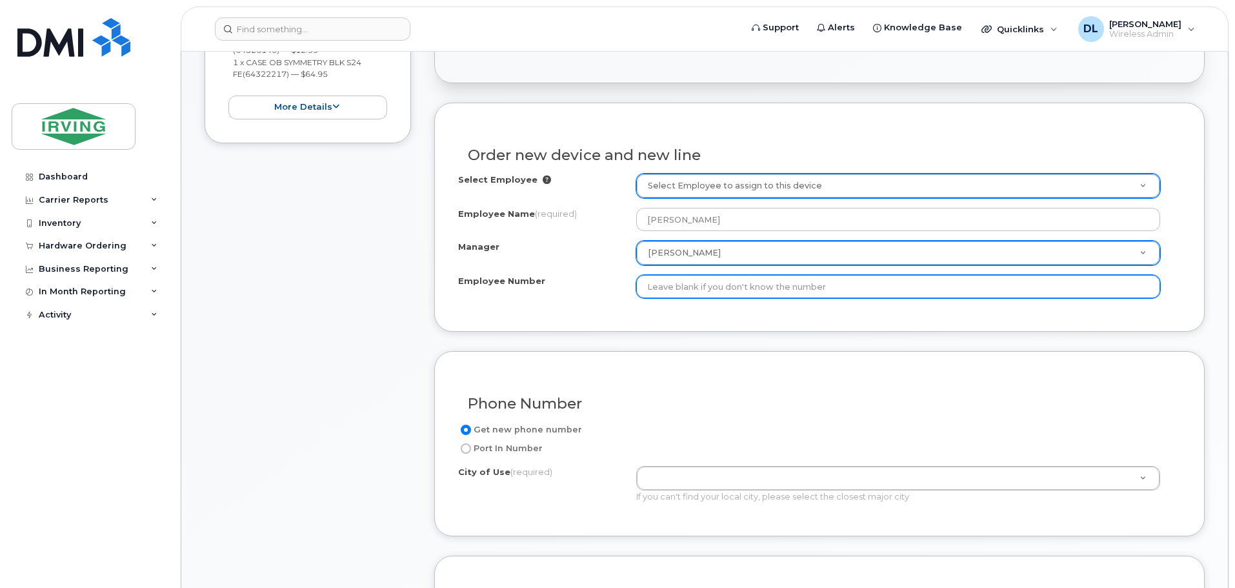
click at [787, 292] on input "Employee Number" at bounding box center [898, 286] width 524 height 23
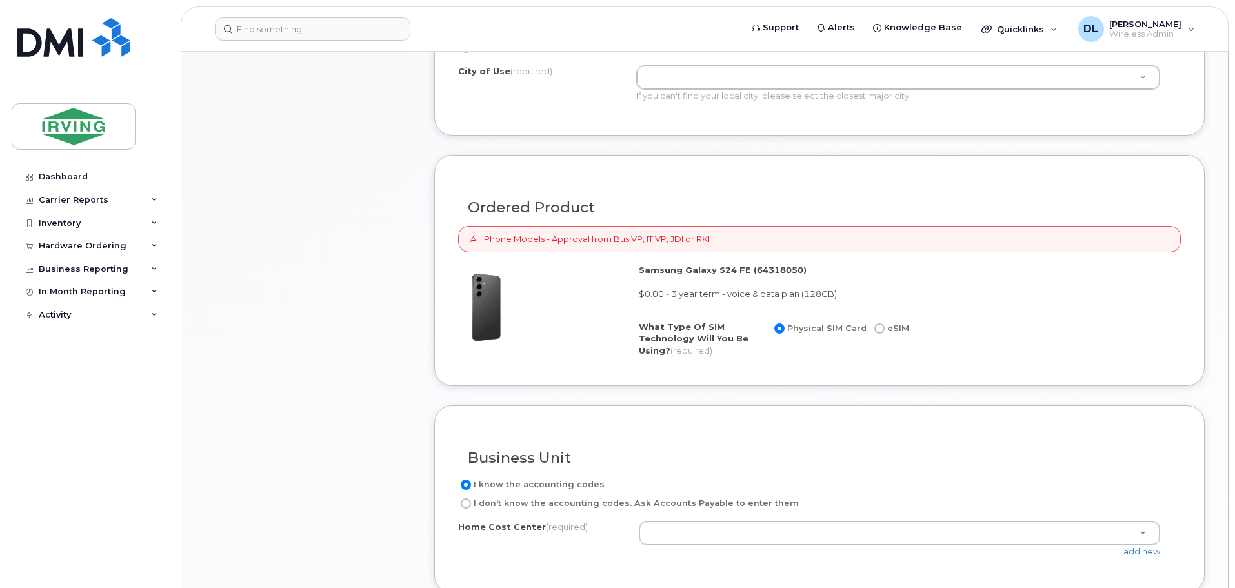
scroll to position [903, 0]
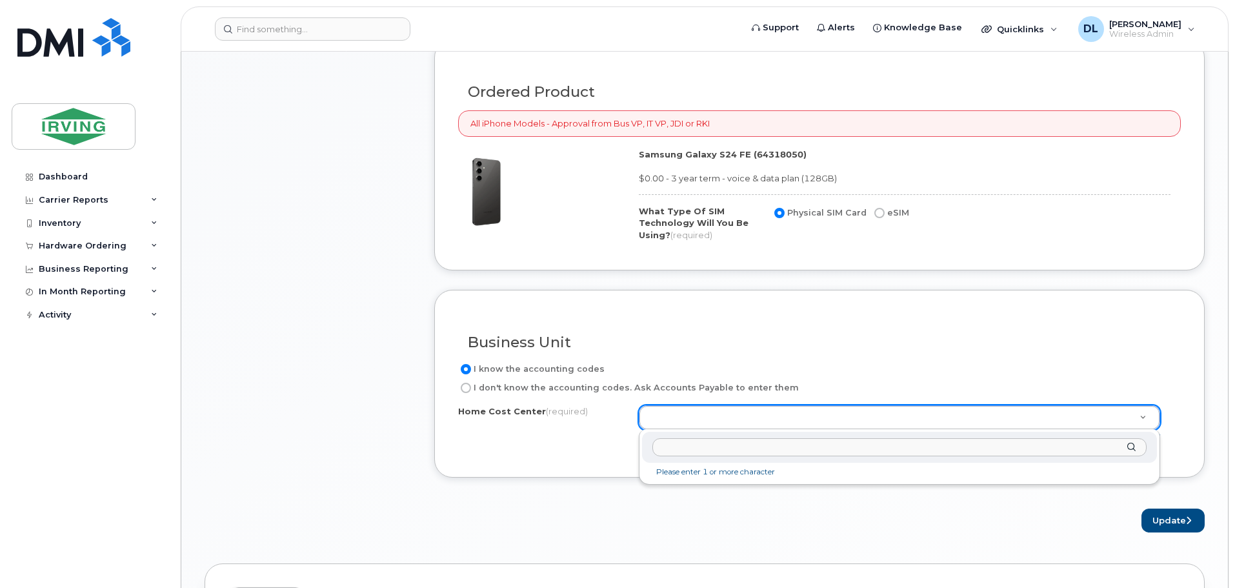
click at [673, 446] on input "text" at bounding box center [899, 447] width 494 height 19
paste input "0716600"
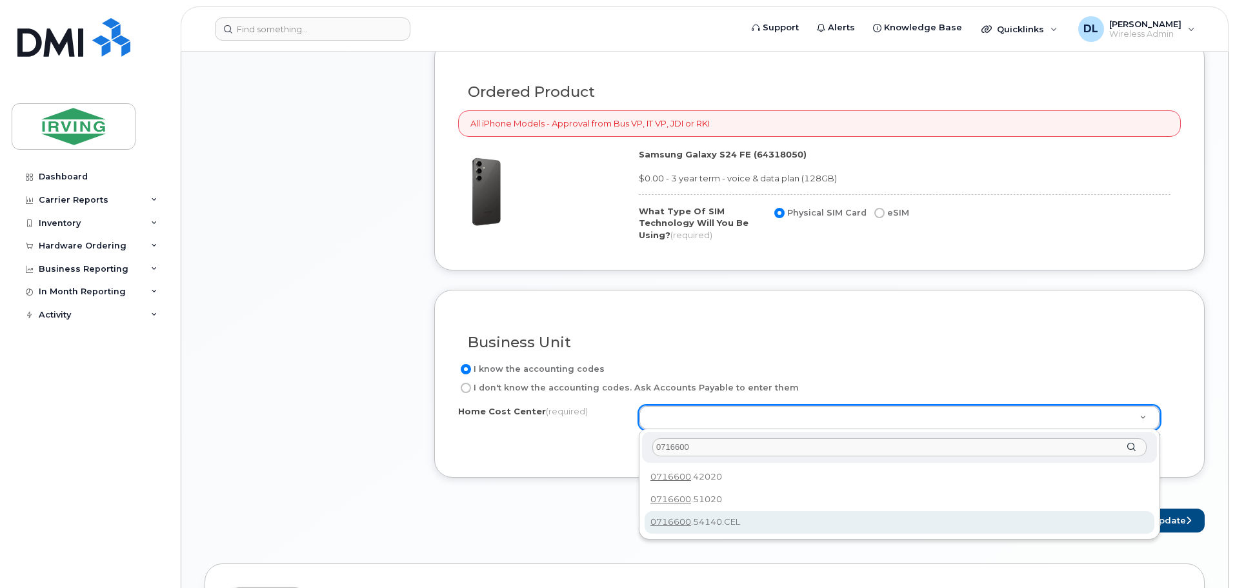
type input "0716600"
type input "0716600.54140.CEL"
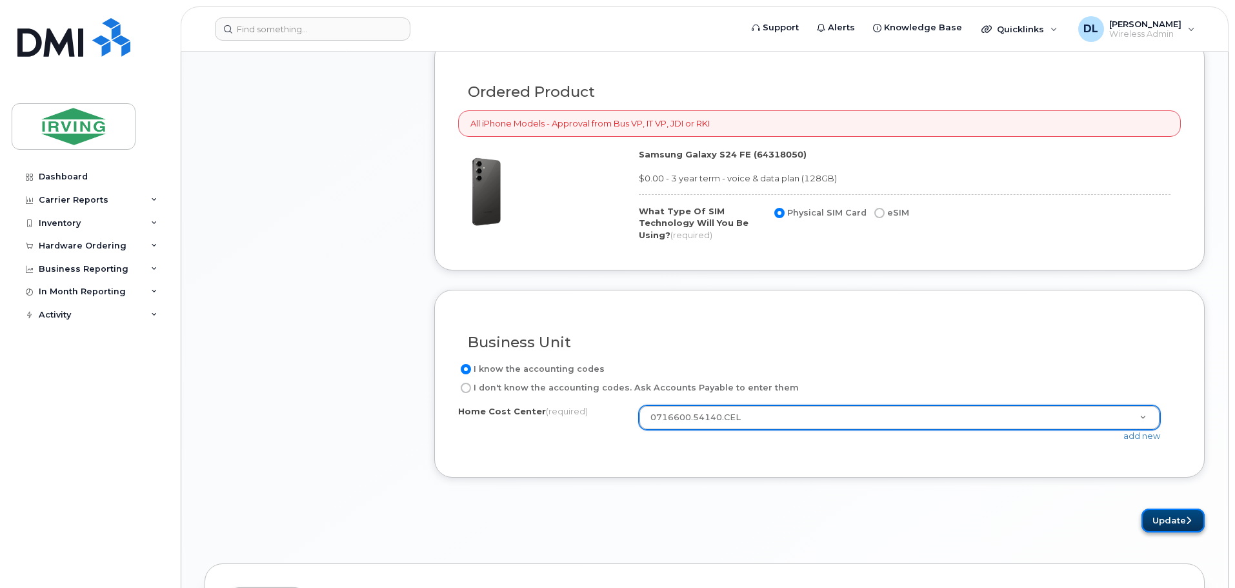
click at [1160, 526] on button "Update" at bounding box center [1172, 520] width 63 height 24
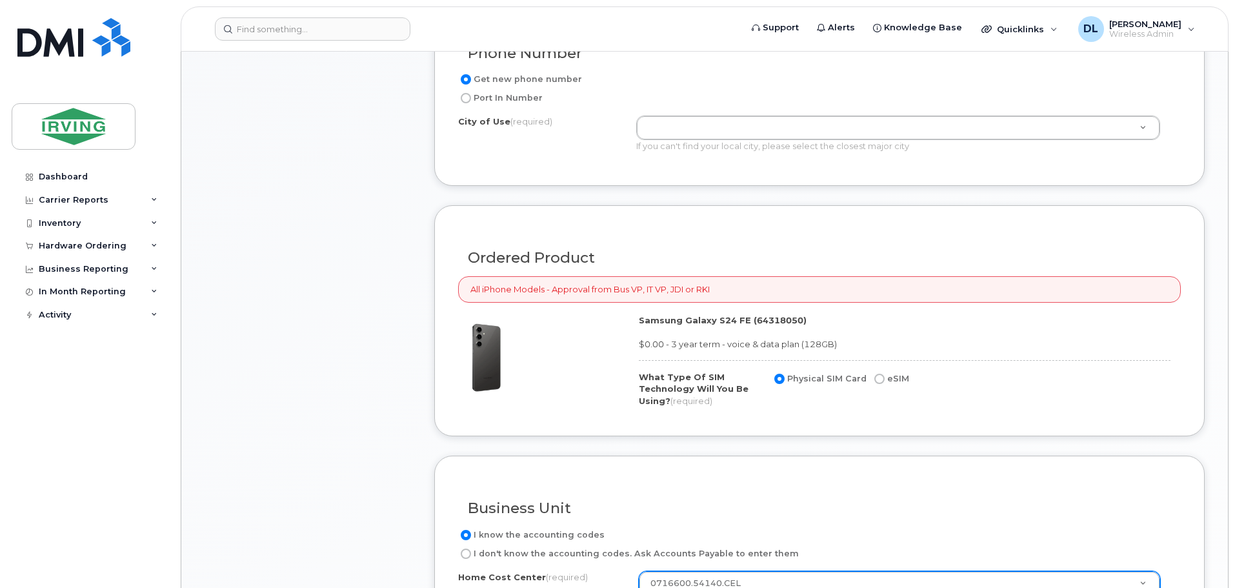
scroll to position [655, 0]
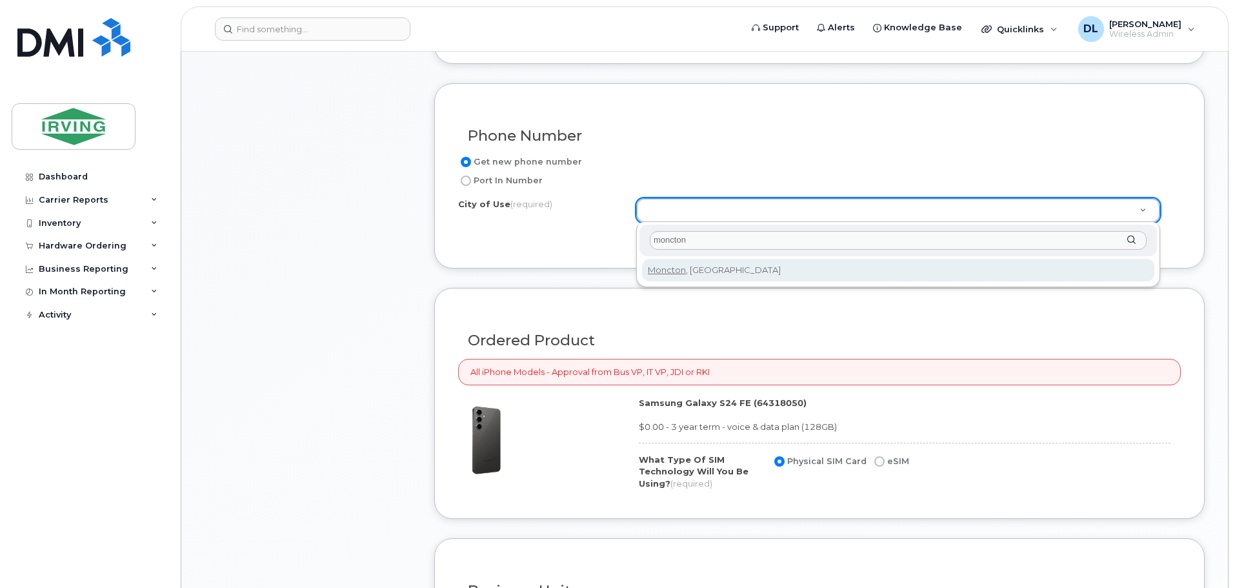
type input "moncton"
type input "1817"
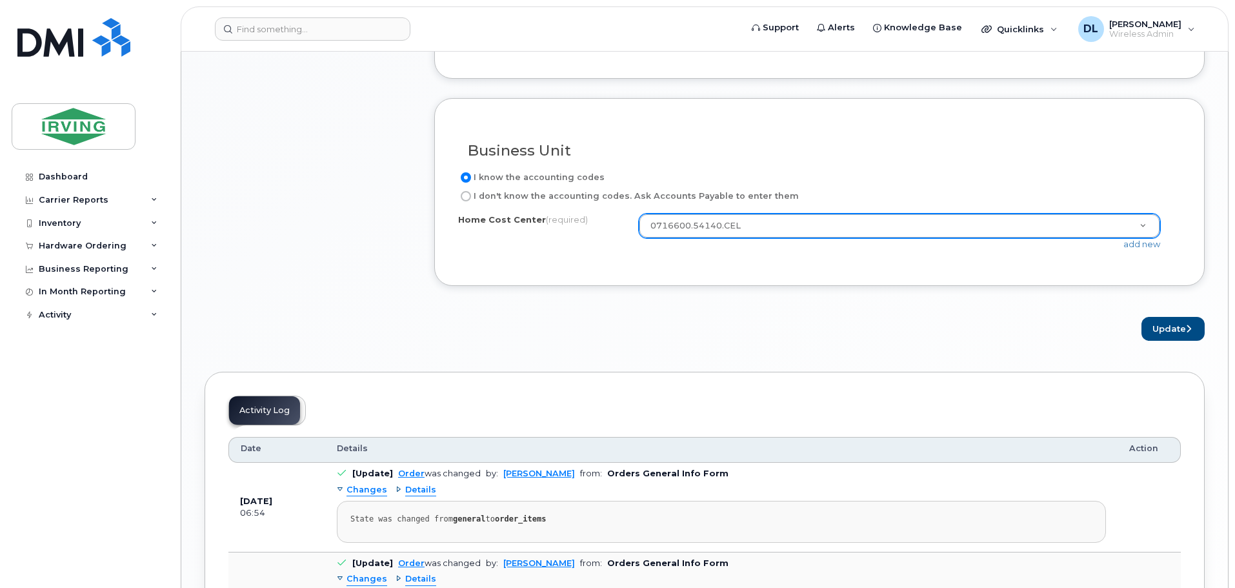
scroll to position [1107, 0]
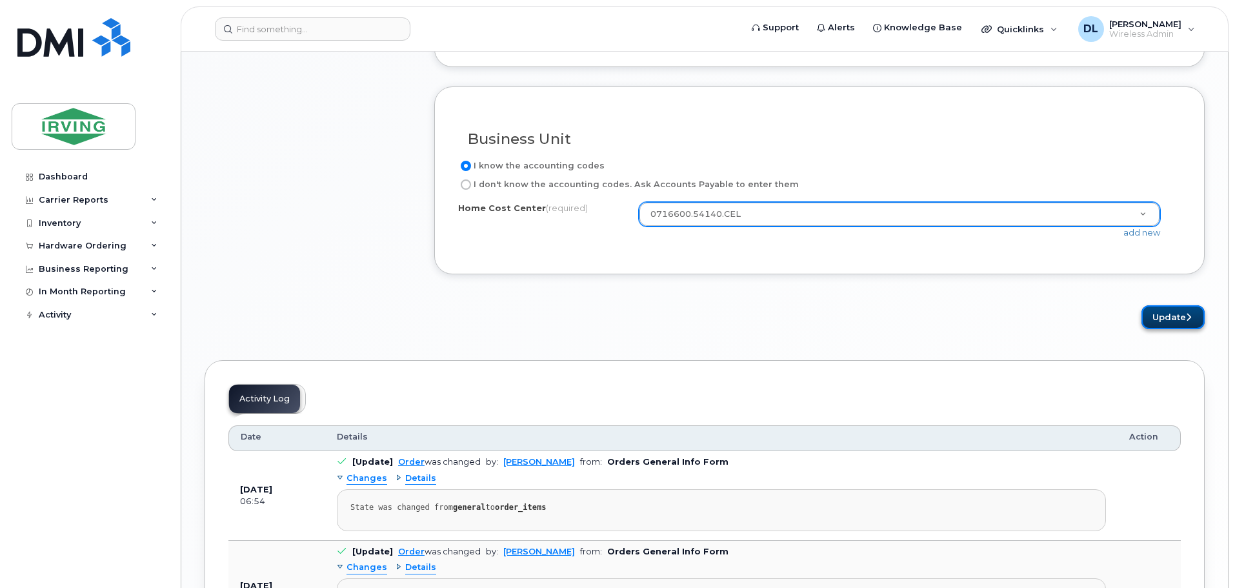
click at [1188, 317] on icon "submit" at bounding box center [1188, 317] width 5 height 8
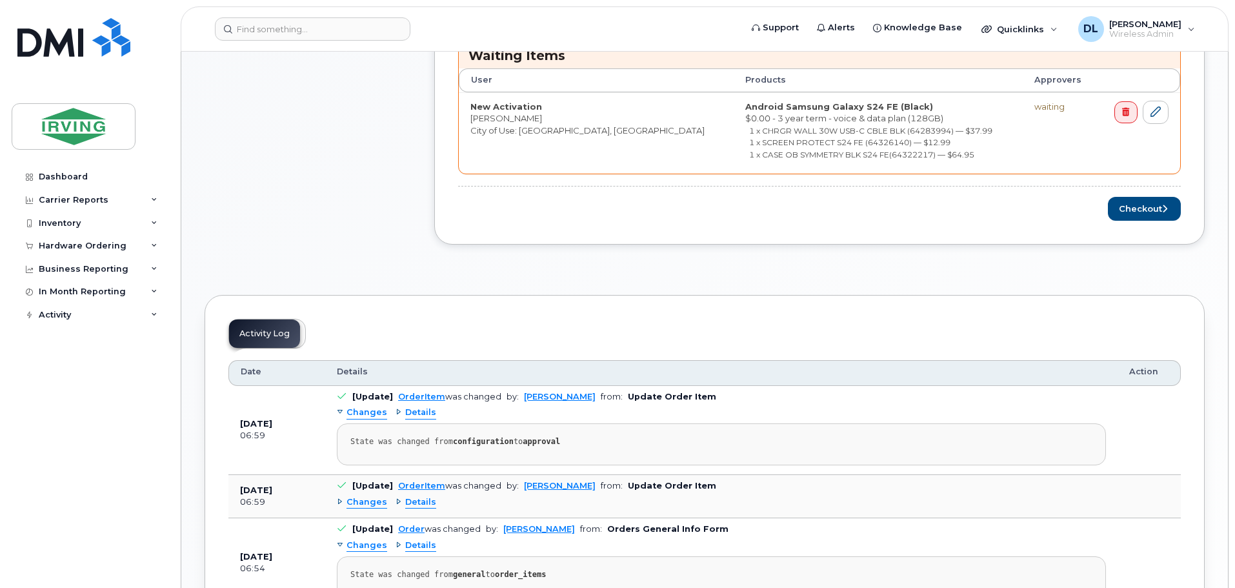
scroll to position [440, 0]
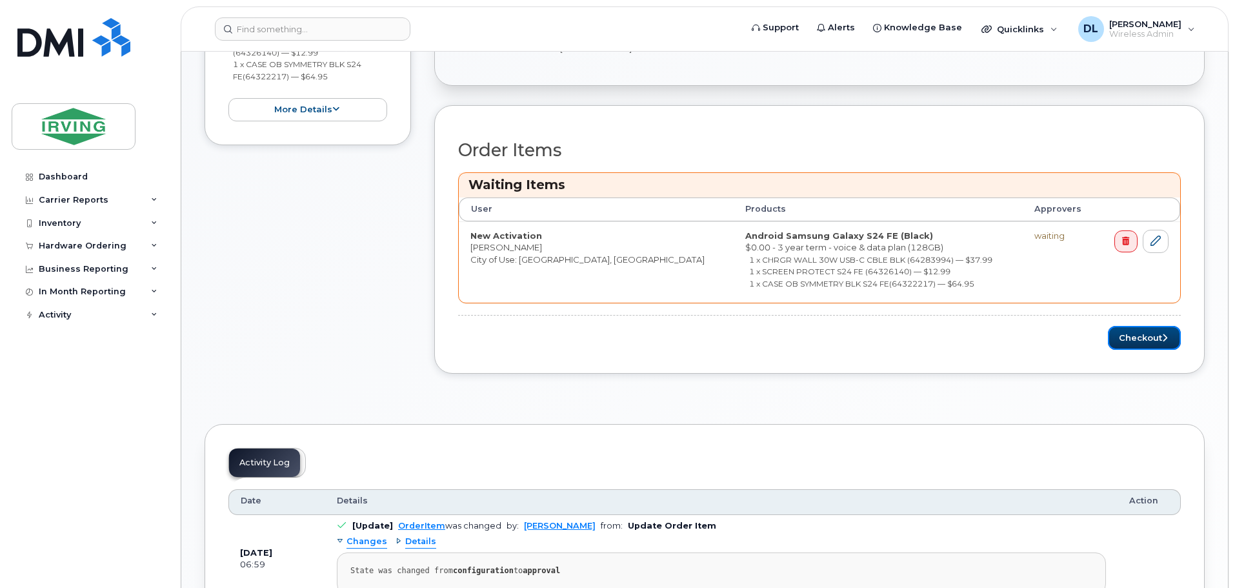
drag, startPoint x: 1139, startPoint y: 333, endPoint x: 1194, endPoint y: 383, distance: 74.4
click at [1139, 333] on button "Checkout" at bounding box center [1144, 338] width 73 height 24
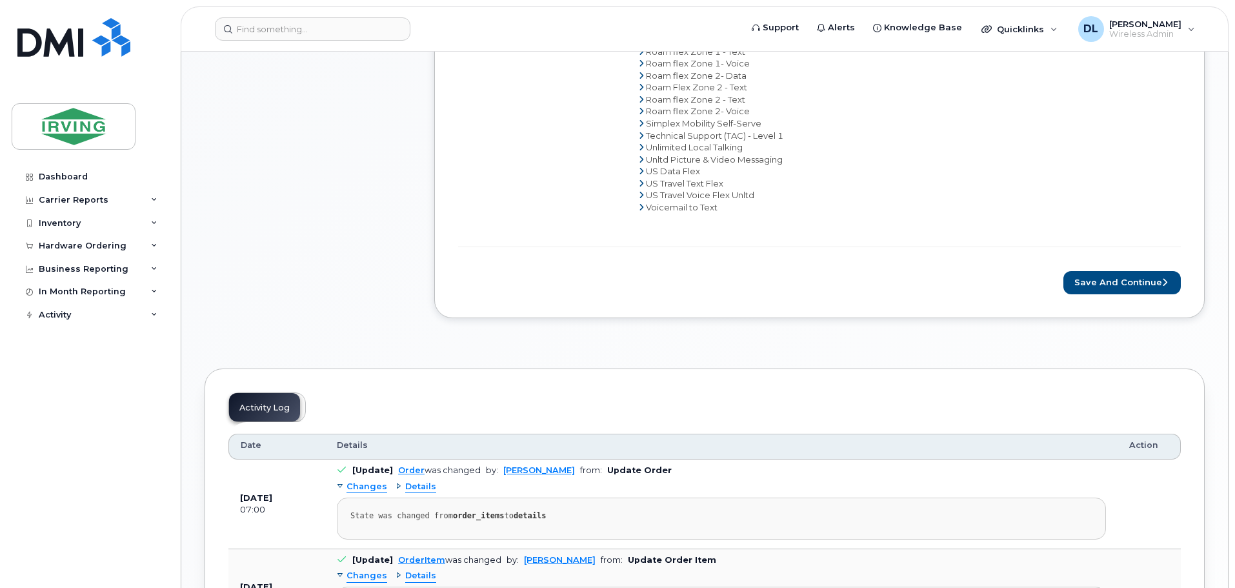
scroll to position [839, 0]
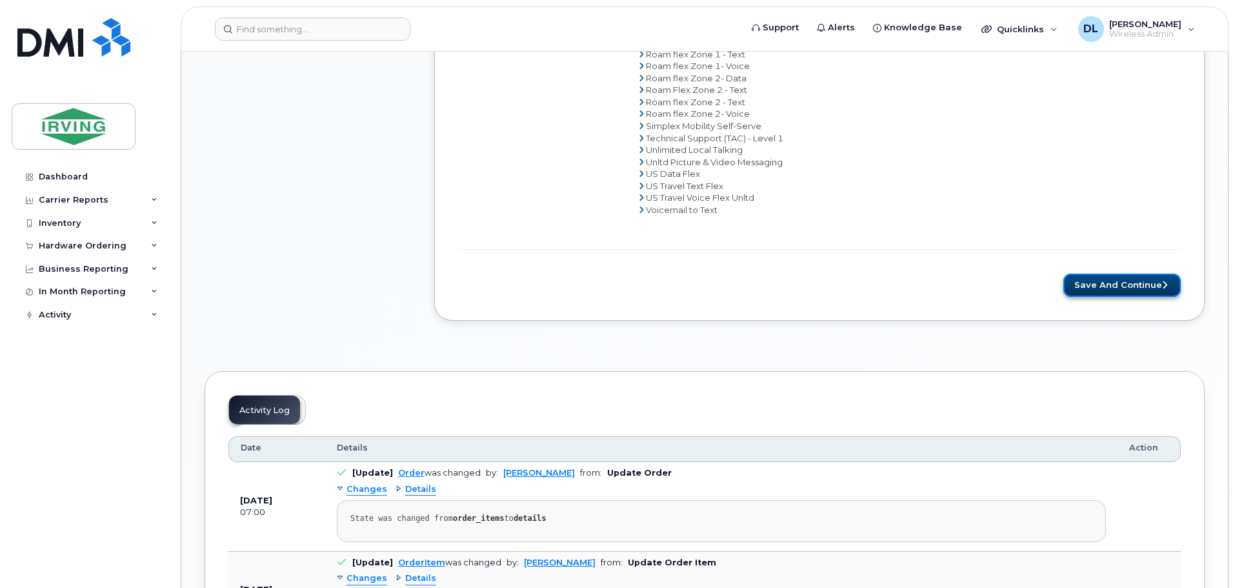
click at [1133, 285] on button "Save and Continue" at bounding box center [1121, 286] width 117 height 24
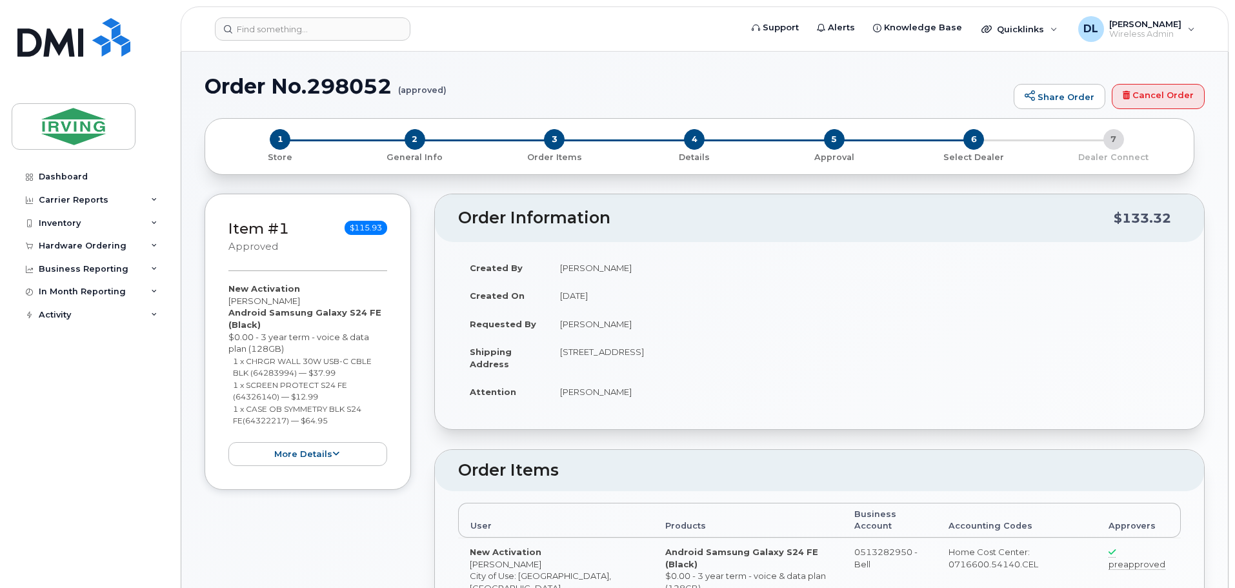
radio input "true"
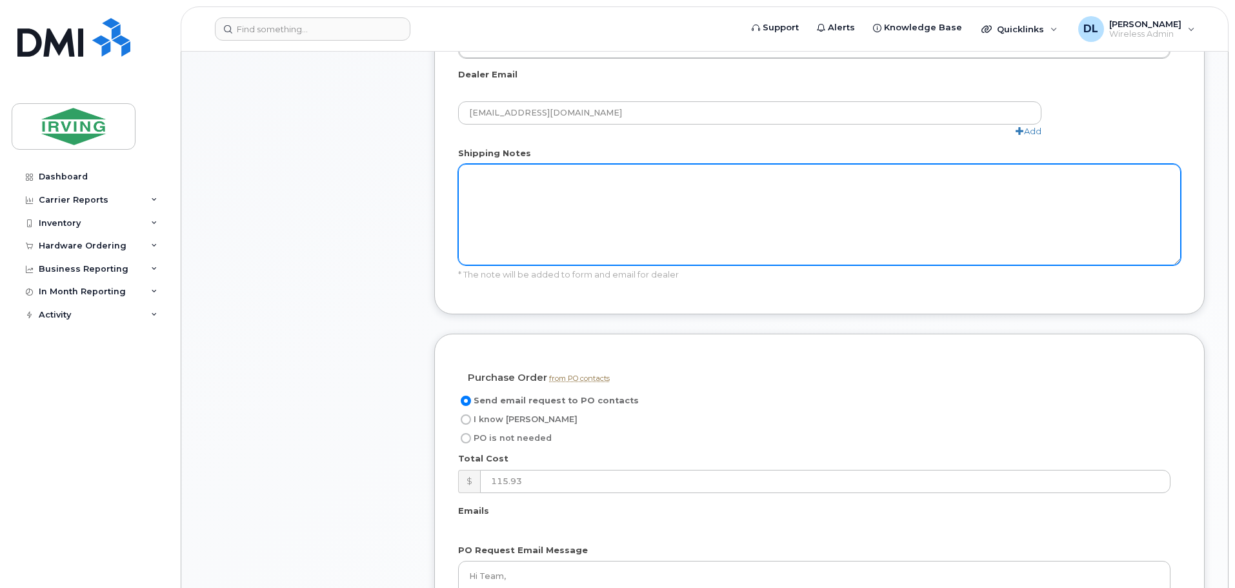
scroll to position [839, 0]
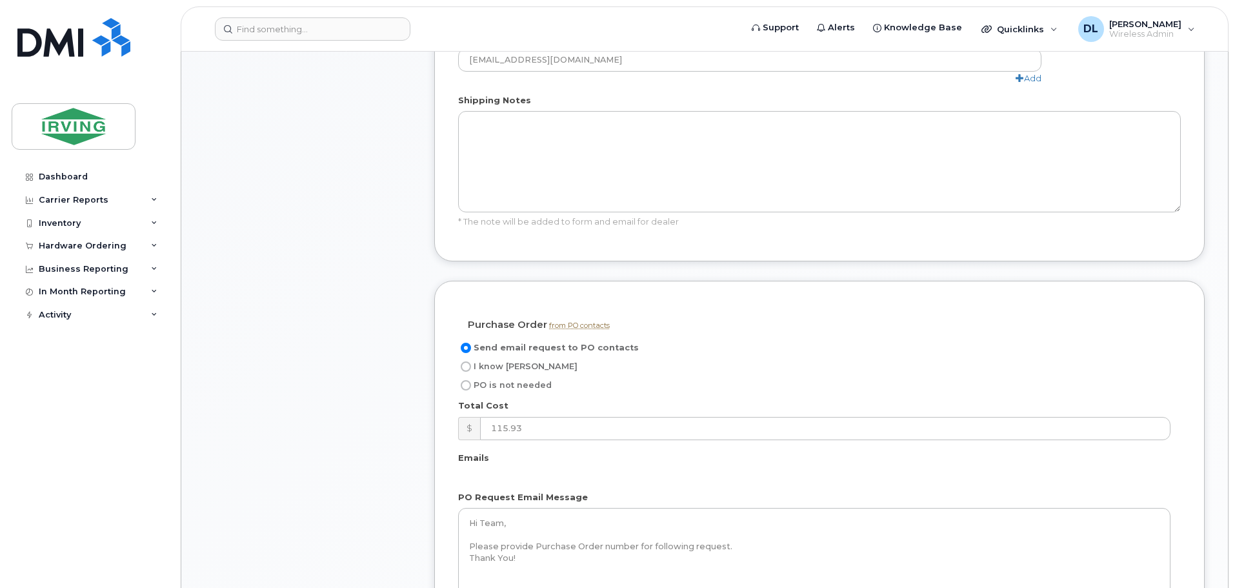
click at [465, 360] on label "I know PO" at bounding box center [517, 366] width 119 height 15
click at [465, 361] on input "I know PO" at bounding box center [466, 366] width 10 height 10
radio input "true"
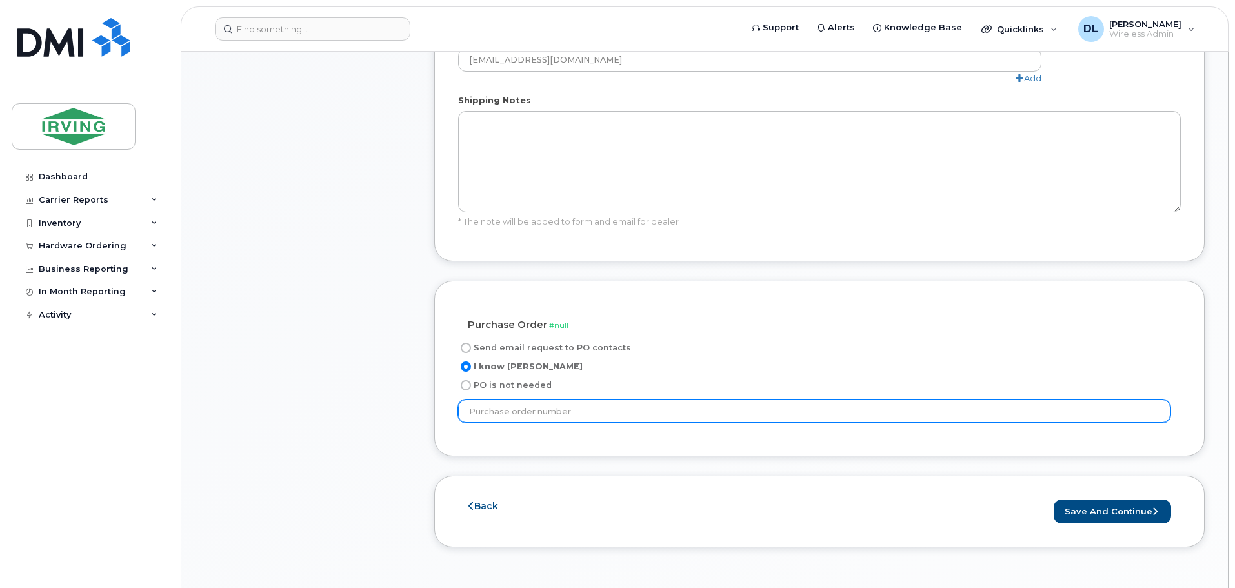
click at [692, 399] on input "text" at bounding box center [814, 410] width 712 height 23
type input "20613878"
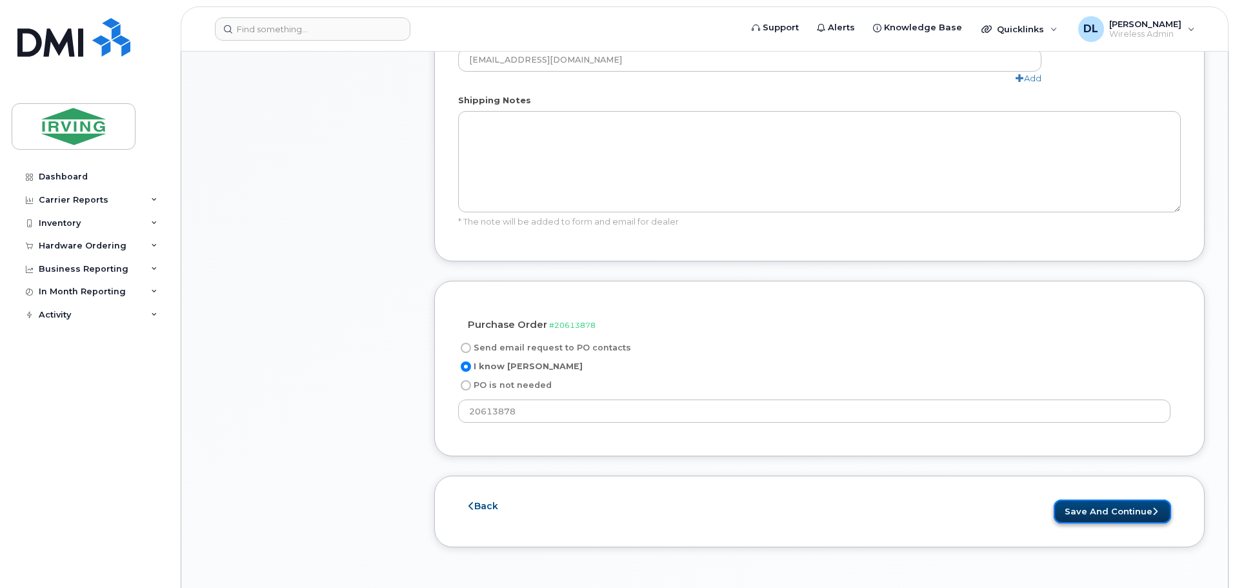
click at [1132, 499] on button "Save and Continue" at bounding box center [1112, 511] width 117 height 24
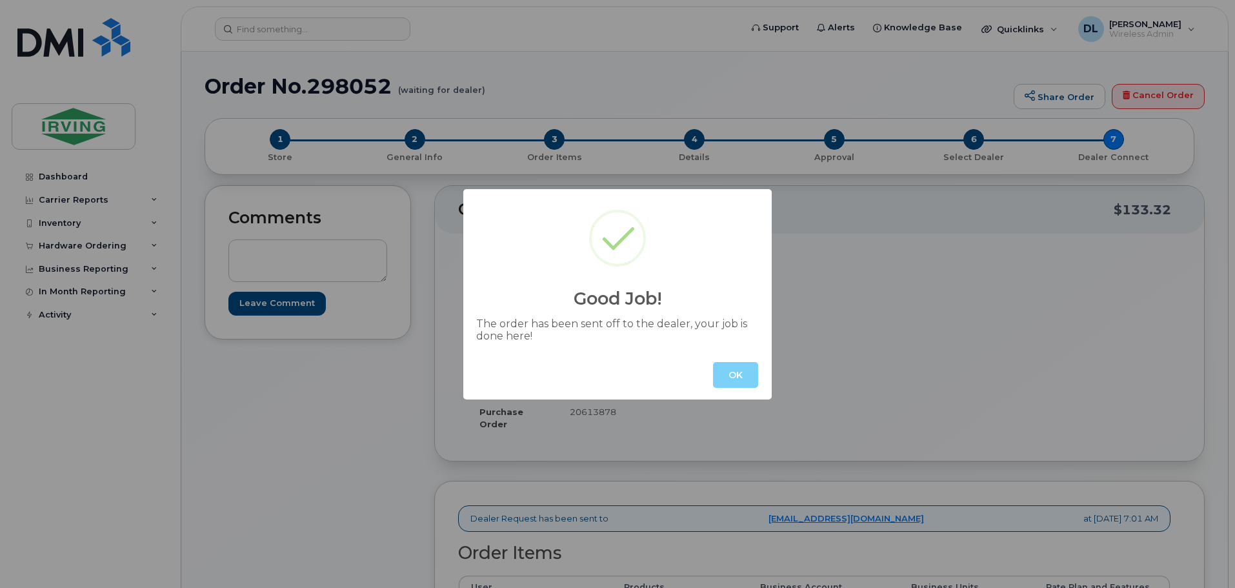
drag, startPoint x: 732, startPoint y: 374, endPoint x: 732, endPoint y: 381, distance: 7.8
click at [731, 377] on button "OK" at bounding box center [735, 375] width 45 height 26
